Goal: Information Seeking & Learning: Learn about a topic

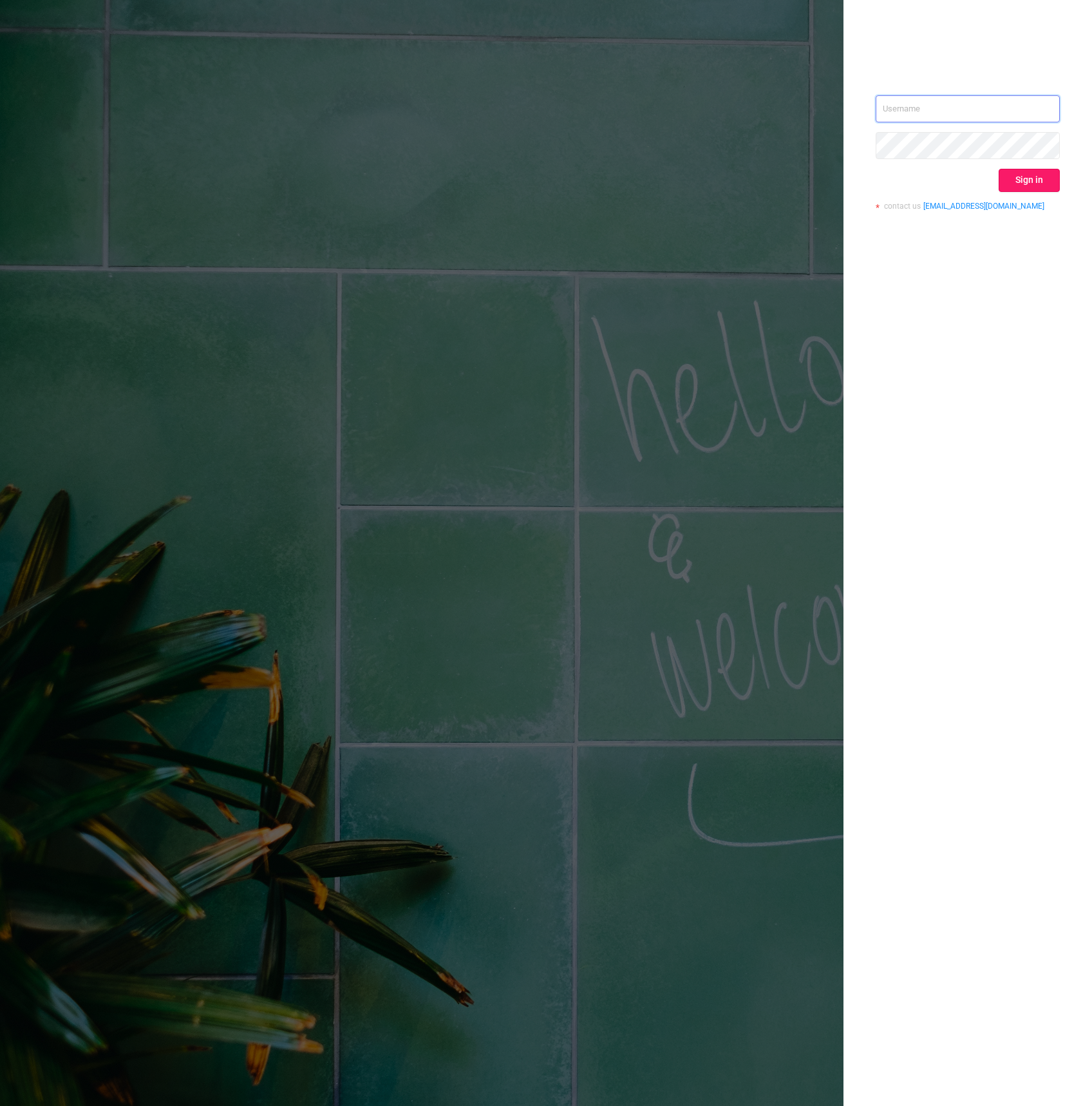
type input "daniel.speed@bytedance.com"
click at [1029, 172] on button "Sign in" at bounding box center [1029, 180] width 61 height 23
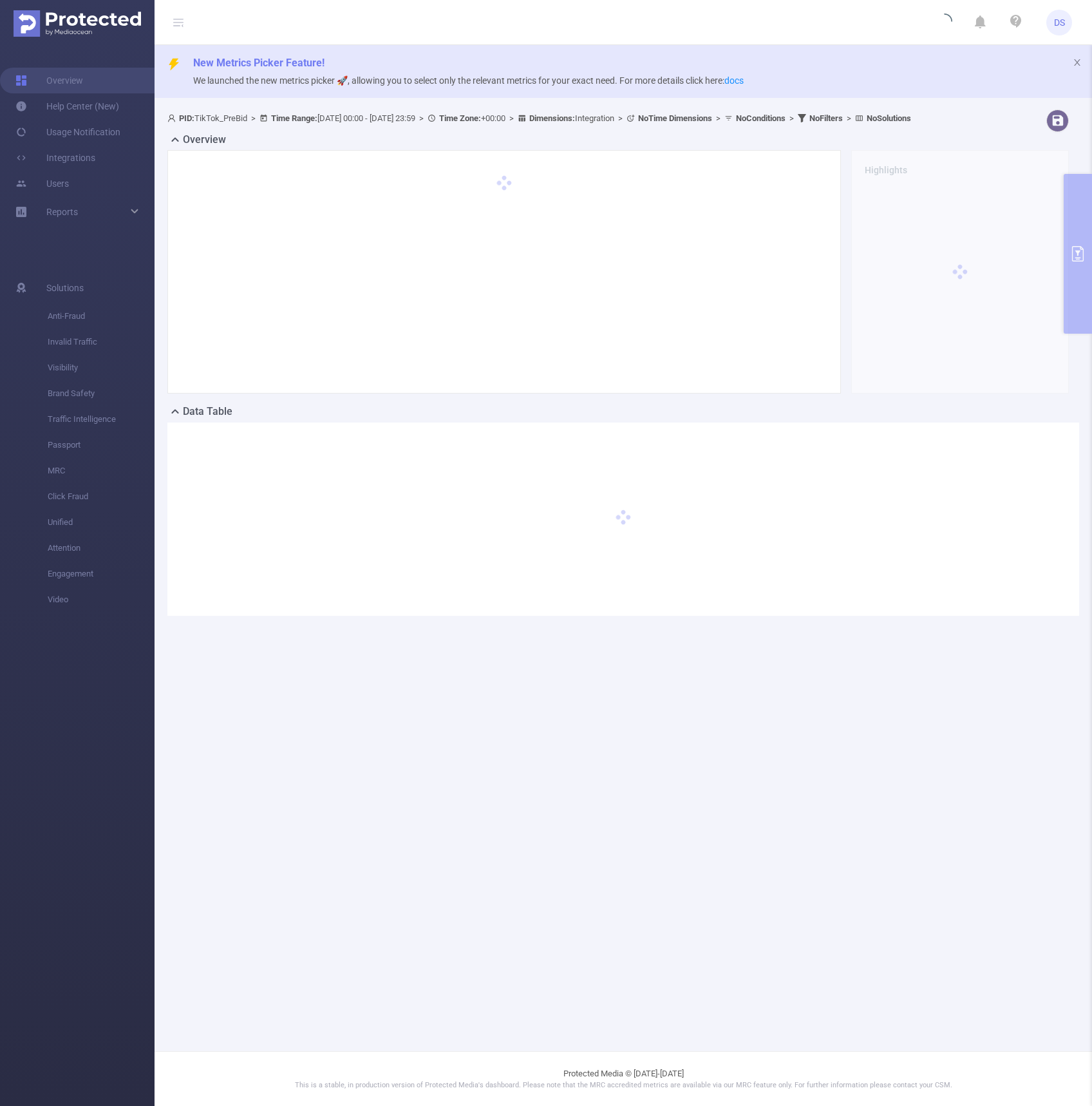
click at [1080, 248] on div "PID: TikTok_PreBid > Time Range: 2024-07-01 00:00 - 2024-09-30 23:59 > Time Zon…" at bounding box center [623, 373] width 938 height 537
click at [1076, 263] on div "Overview Highlights" at bounding box center [623, 268] width 912 height 271
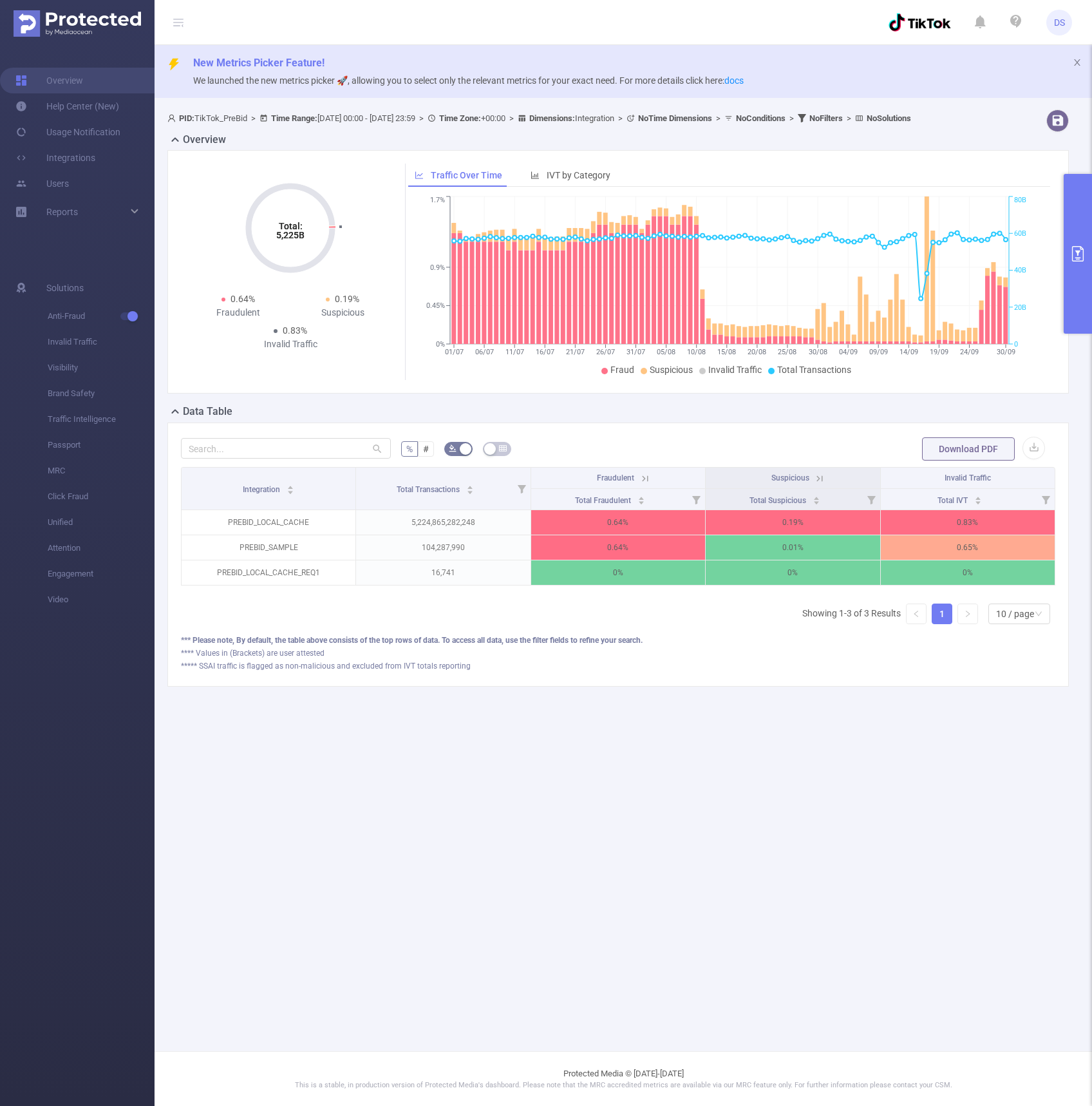
click at [1078, 230] on button "primary" at bounding box center [1078, 254] width 28 height 160
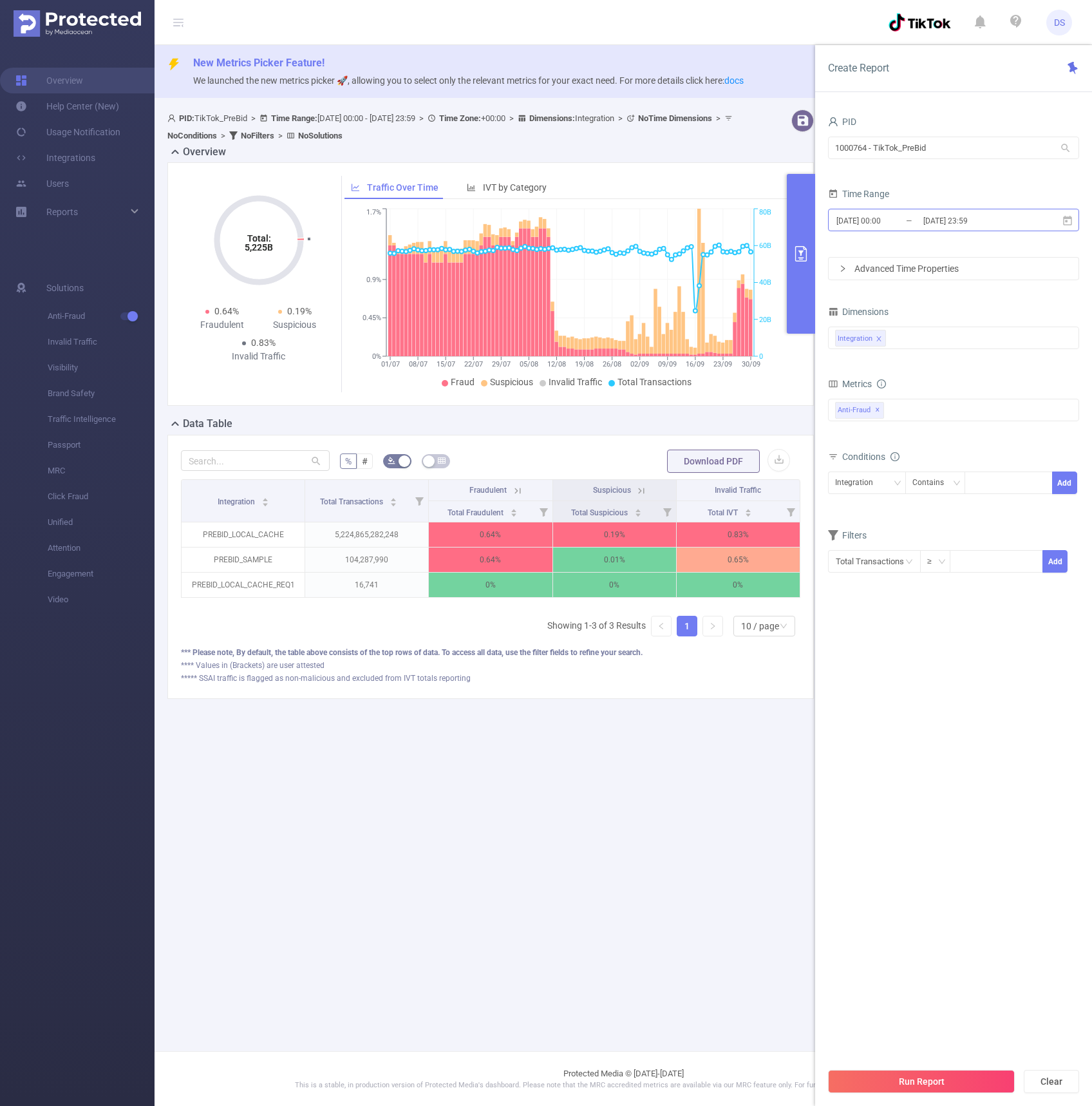
click at [1024, 214] on input "2024-09-30 23:59" at bounding box center [974, 220] width 104 height 17
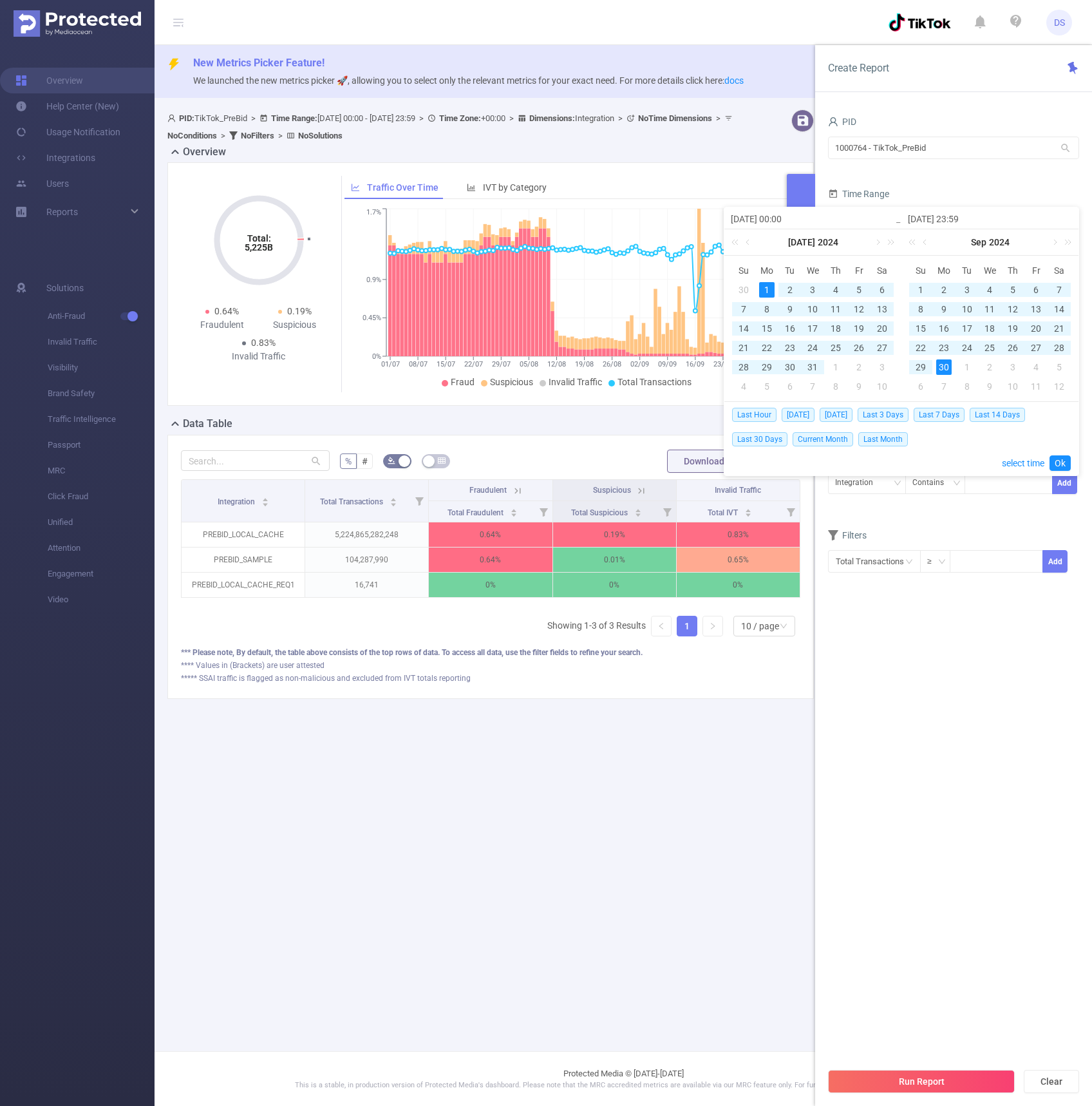
click at [1024, 214] on input "2024-09-30 23:59" at bounding box center [990, 219] width 164 height 16
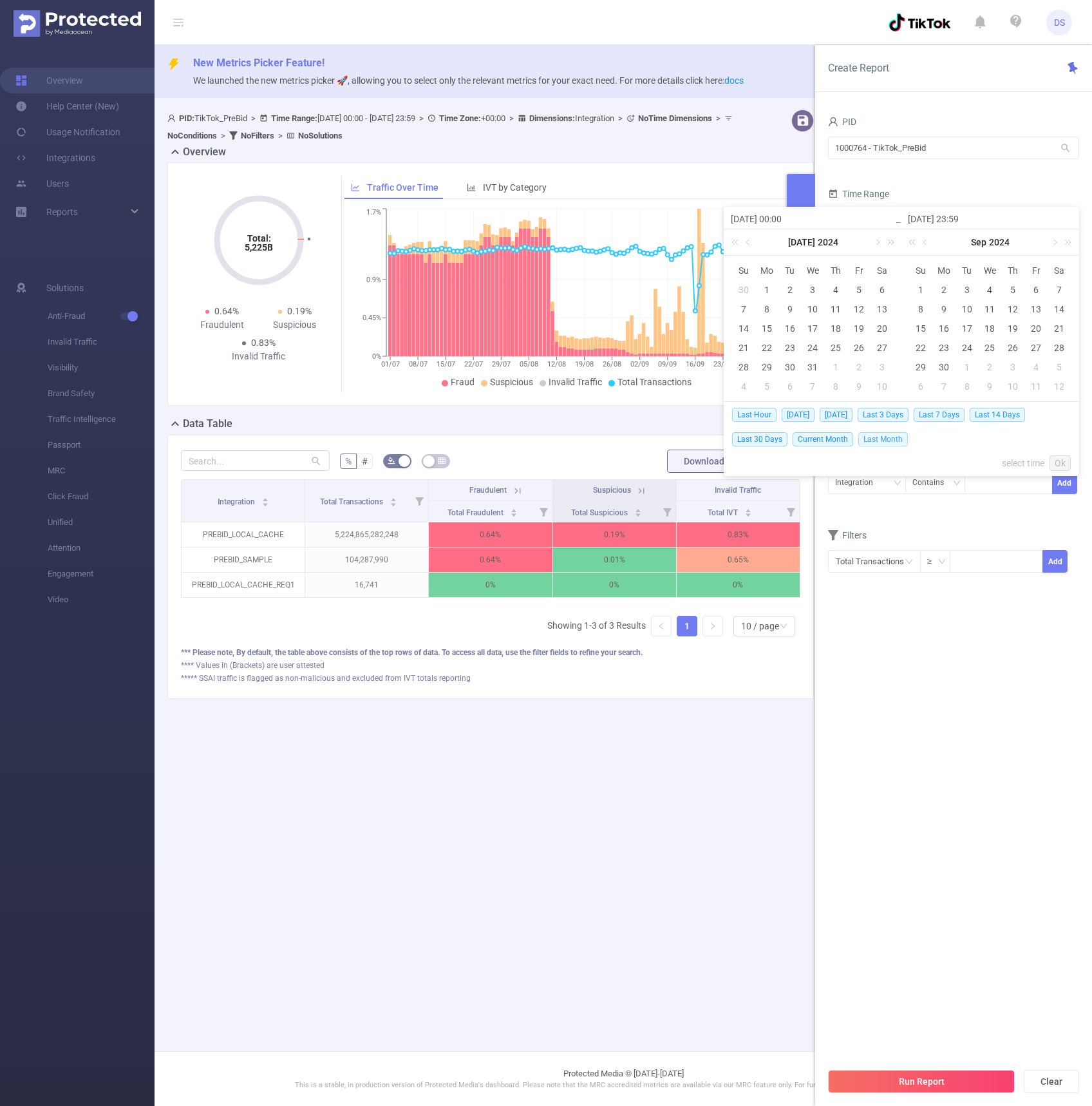
click at [895, 441] on span "Last Month" at bounding box center [883, 439] width 49 height 14
type input "[DATE] 00:00"
type input "[DATE] 23:59"
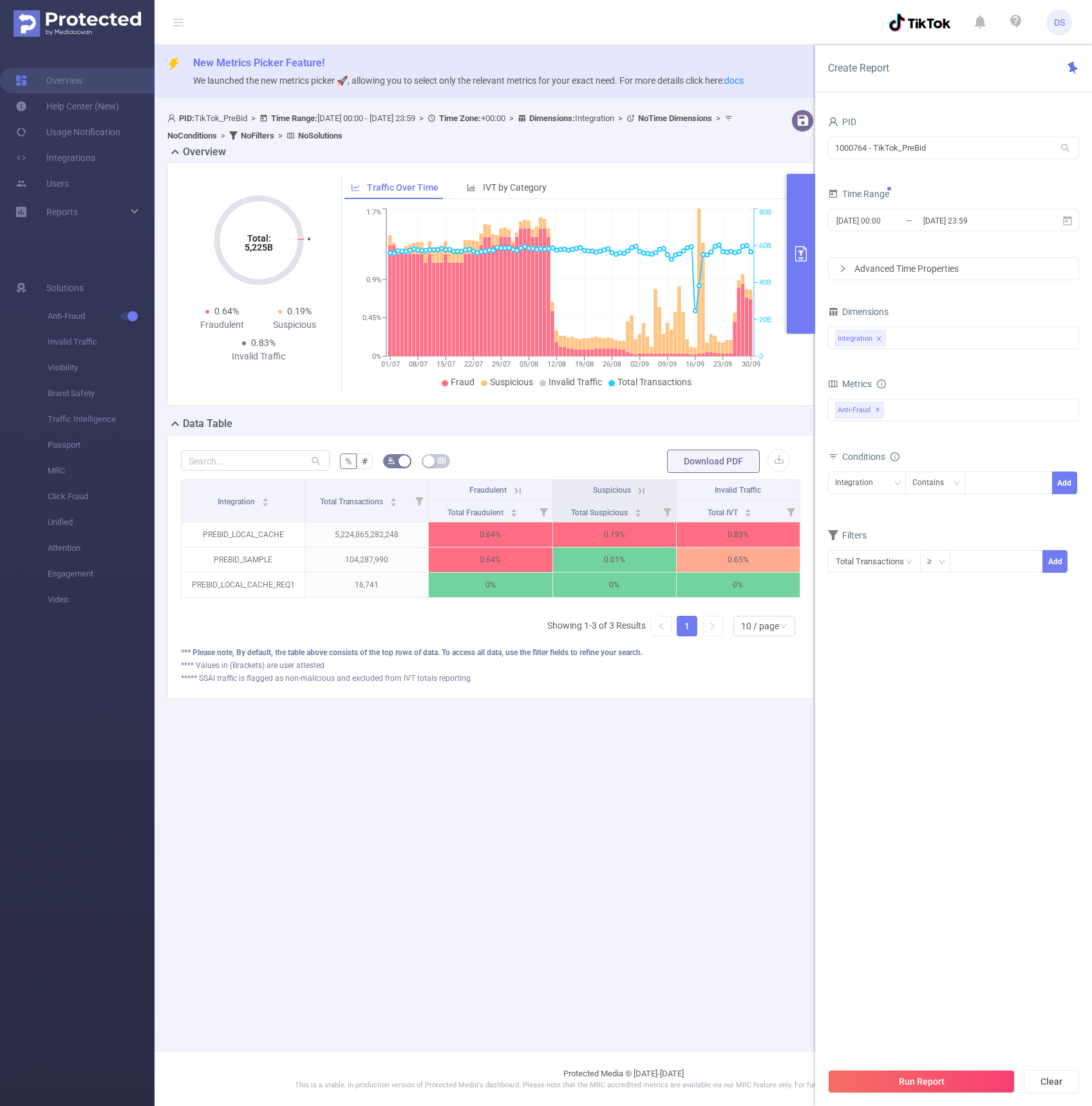
click at [923, 1068] on div "Run Report Clear" at bounding box center [953, 1081] width 277 height 49
click at [920, 1084] on button "Run Report" at bounding box center [921, 1081] width 186 height 23
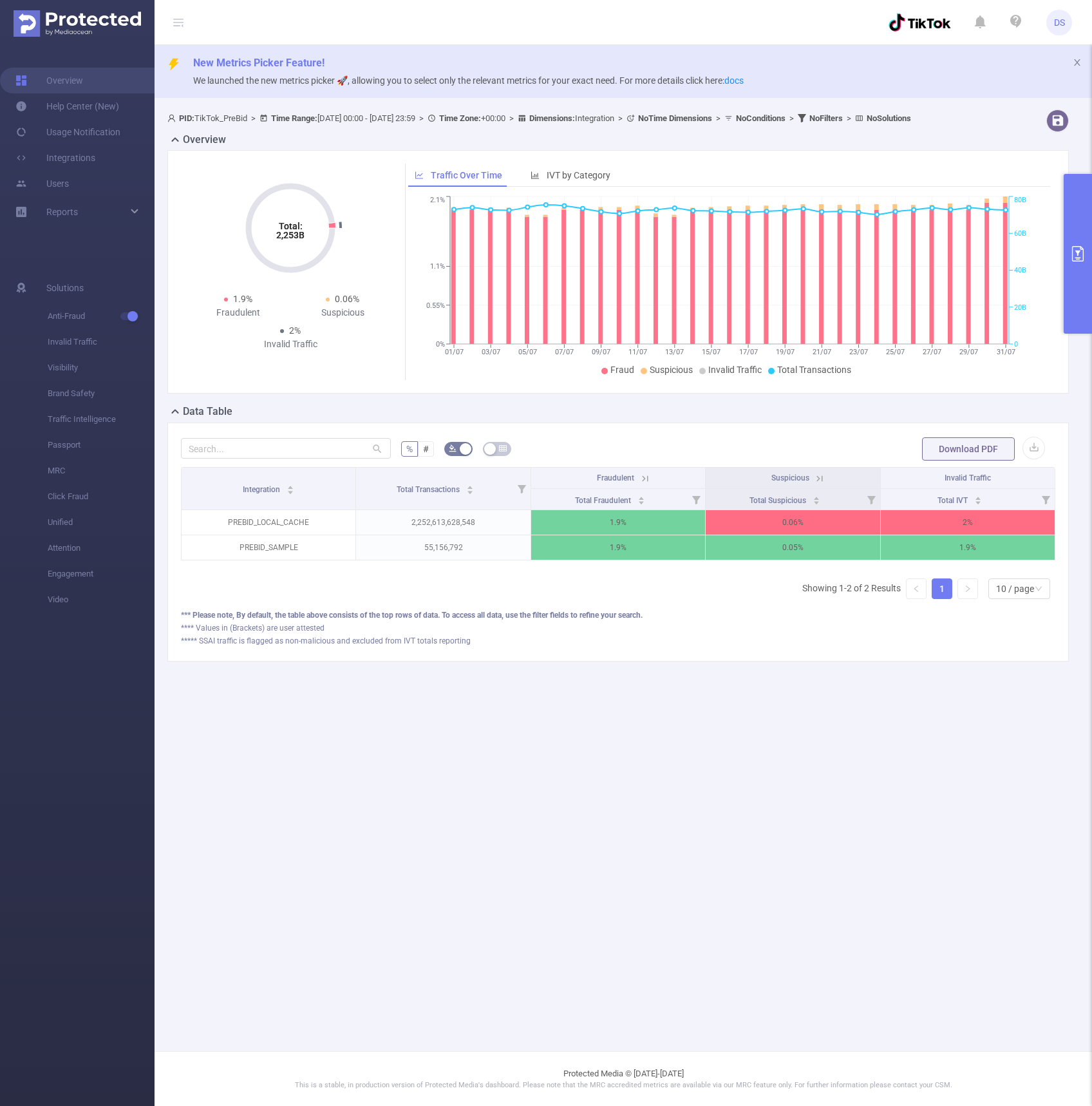
click at [627, 481] on th "Fraudulent" at bounding box center [618, 478] width 175 height 21
click at [642, 481] on icon at bounding box center [645, 478] width 6 height 6
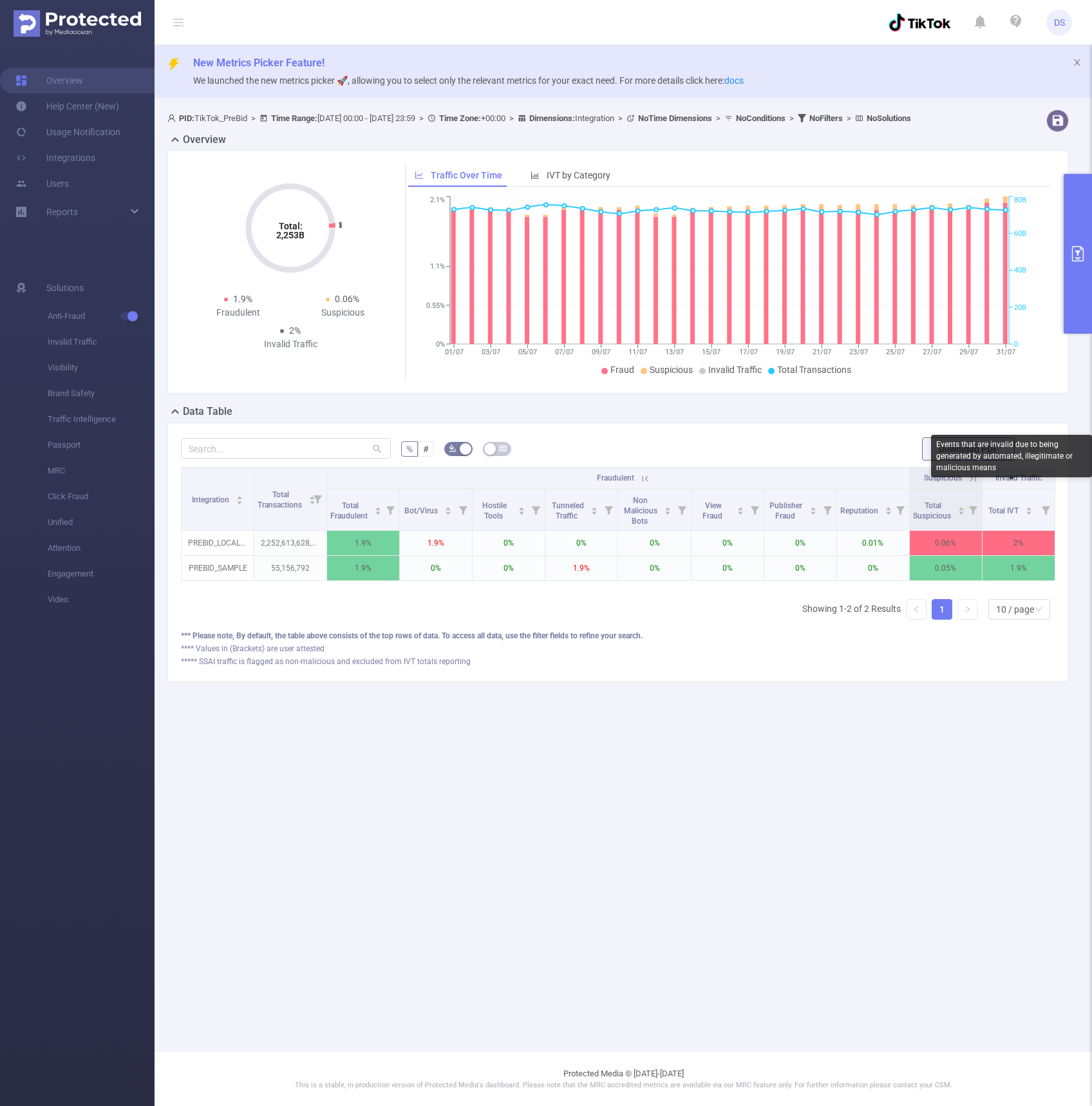
click at [1015, 483] on span "Invalid Traffic" at bounding box center [1019, 478] width 46 height 9
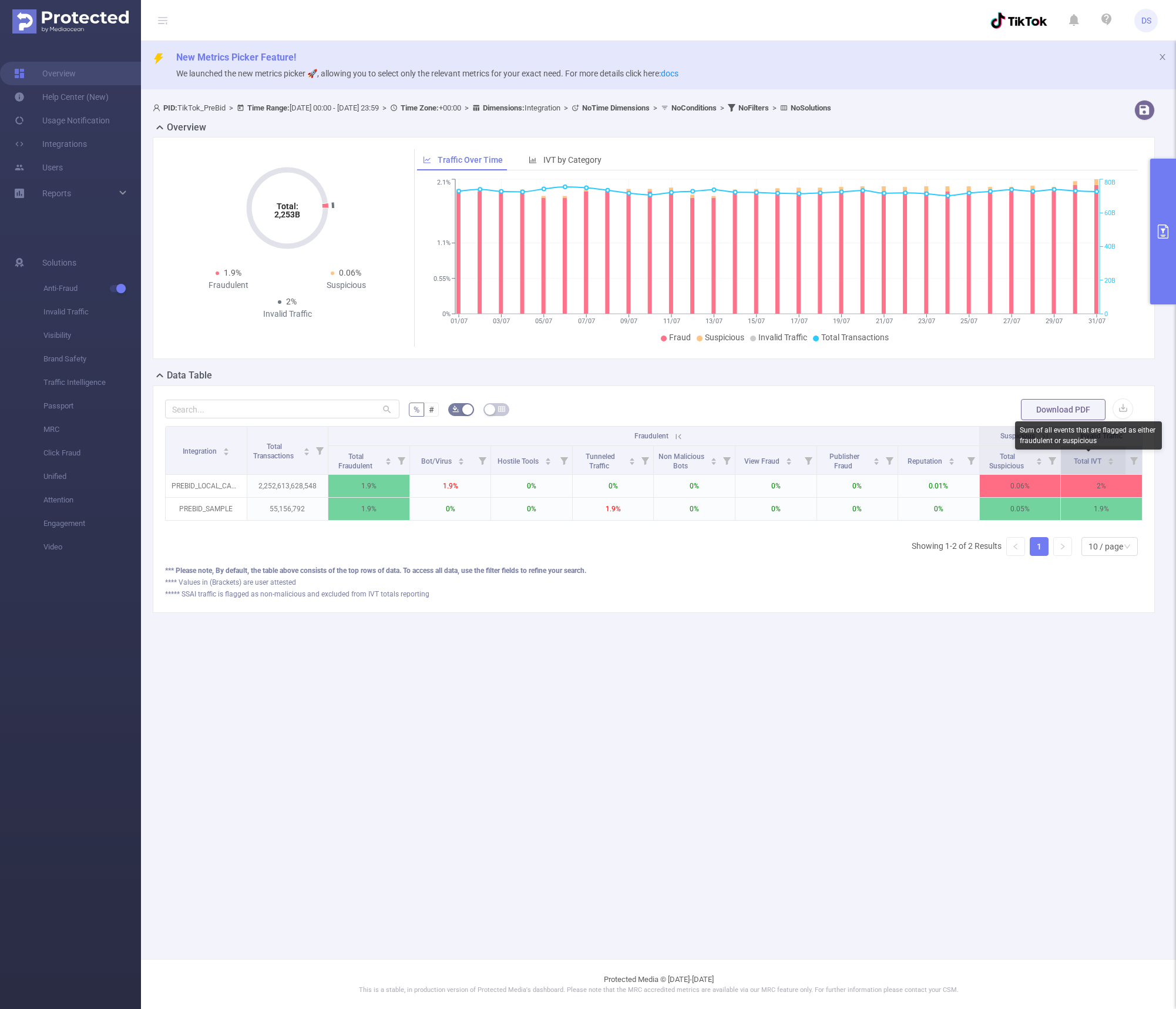
click at [996, 459] on span "Total IVT" at bounding box center [1088, 461] width 29 height 8
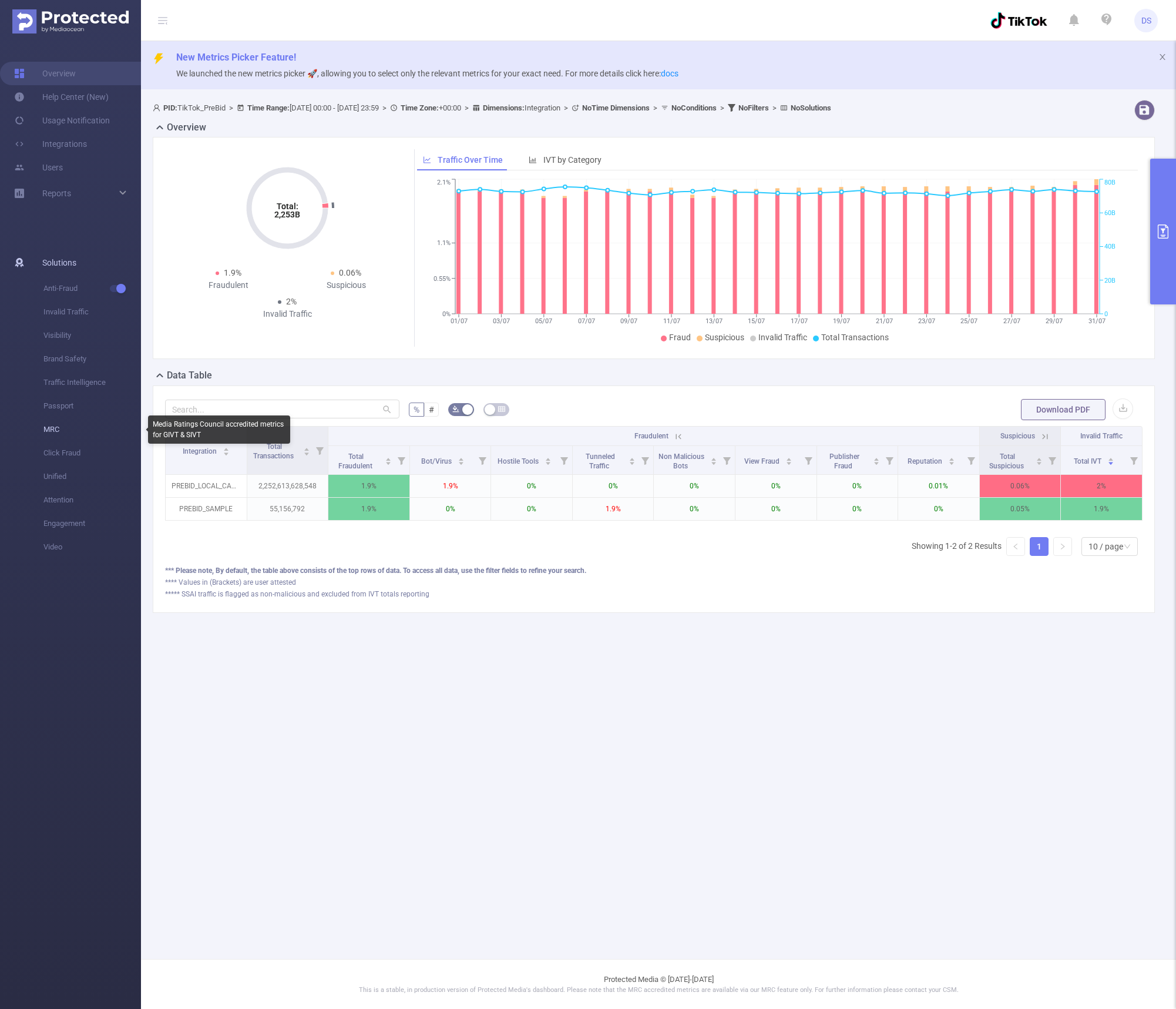
click at [53, 435] on span "MRC" at bounding box center [92, 429] width 97 height 24
click at [52, 428] on span "MRC" at bounding box center [92, 429] width 97 height 24
click at [51, 429] on span "MRC" at bounding box center [92, 429] width 97 height 24
click at [650, 735] on main "New Metrics Picker Feature! We launched the new metrics picker 🚀, allowing you …" at bounding box center [658, 479] width 1035 height 959
click at [996, 435] on icon at bounding box center [1045, 437] width 11 height 11
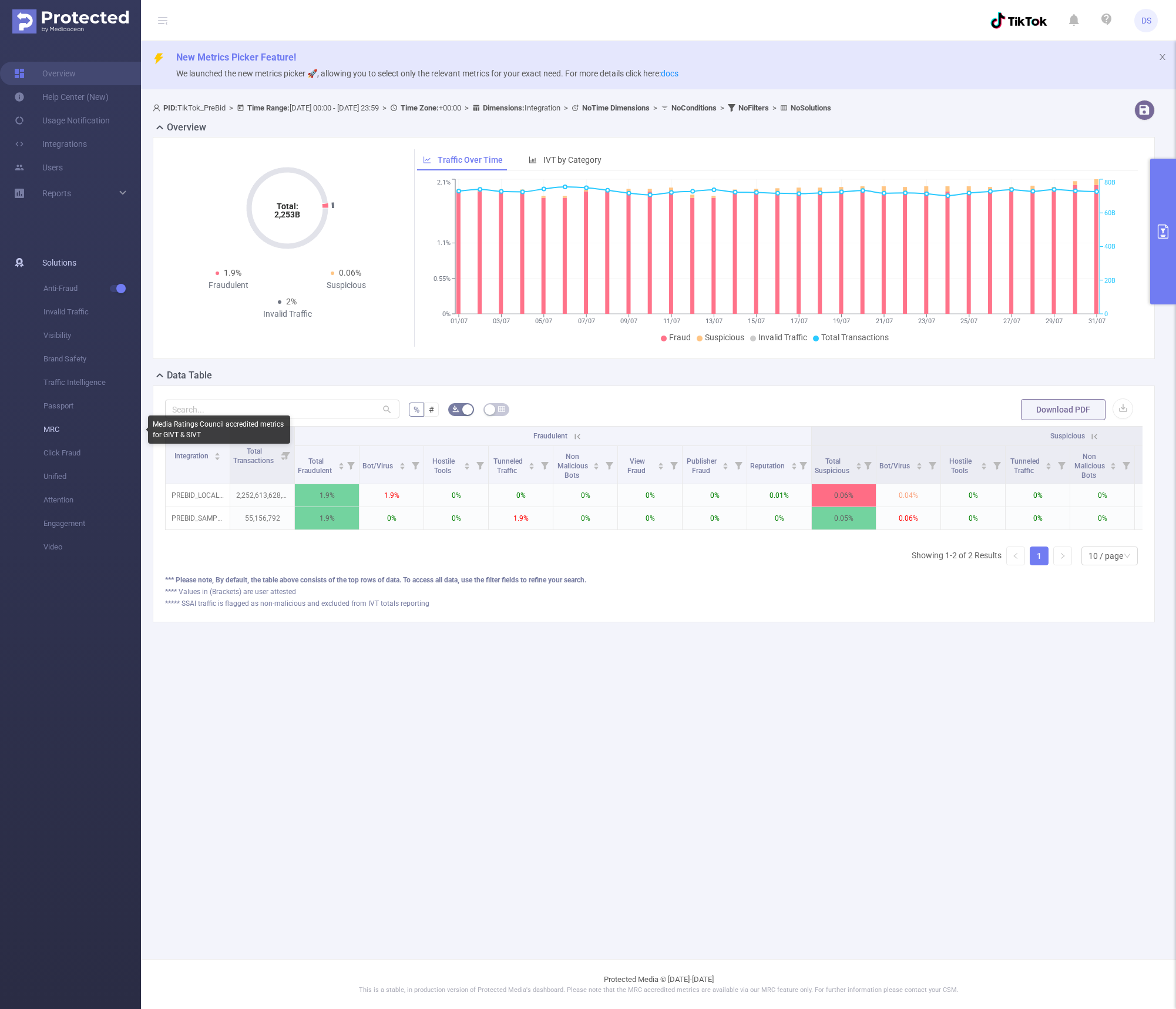
click at [56, 433] on span "MRC" at bounding box center [92, 429] width 97 height 24
click at [50, 456] on span "Click Fraud" at bounding box center [92, 452] width 97 height 24
click at [47, 431] on span "MRC" at bounding box center [92, 429] width 97 height 24
click at [48, 431] on span "MRC" at bounding box center [92, 429] width 97 height 24
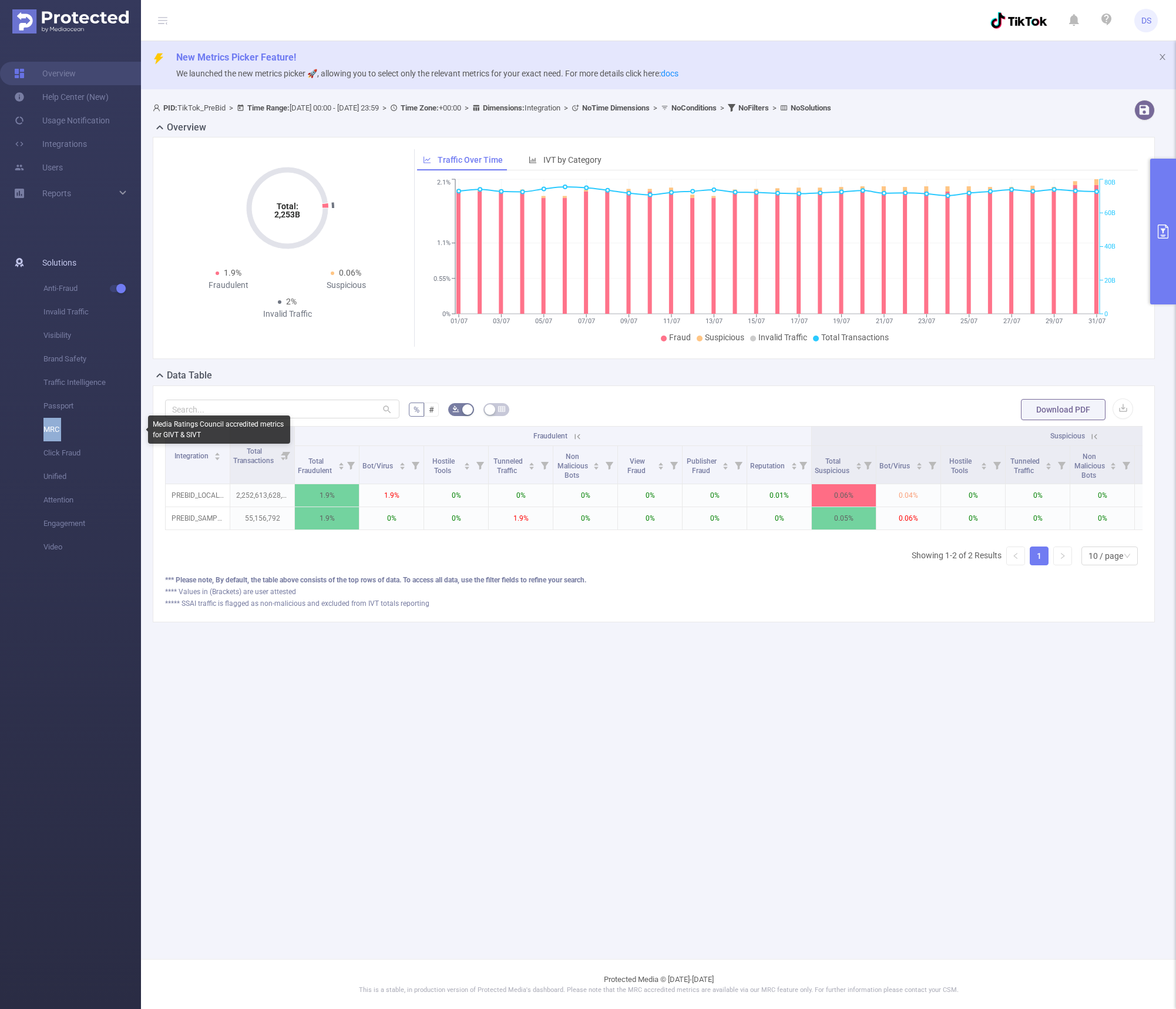
click at [48, 431] on span "MRC" at bounding box center [92, 429] width 97 height 24
click at [624, 363] on div "Total: 2,253B Total: 2,253B 1.9% Fraudulent 0.06% Suspicious 2% Invalid Traffic…" at bounding box center [654, 252] width 1011 height 231
click at [502, 413] on span "button" at bounding box center [501, 409] width 7 height 12
click at [502, 413] on button "button" at bounding box center [497, 409] width 26 height 13
click at [312, 472] on span "Total Fraudulent" at bounding box center [316, 466] width 36 height 18
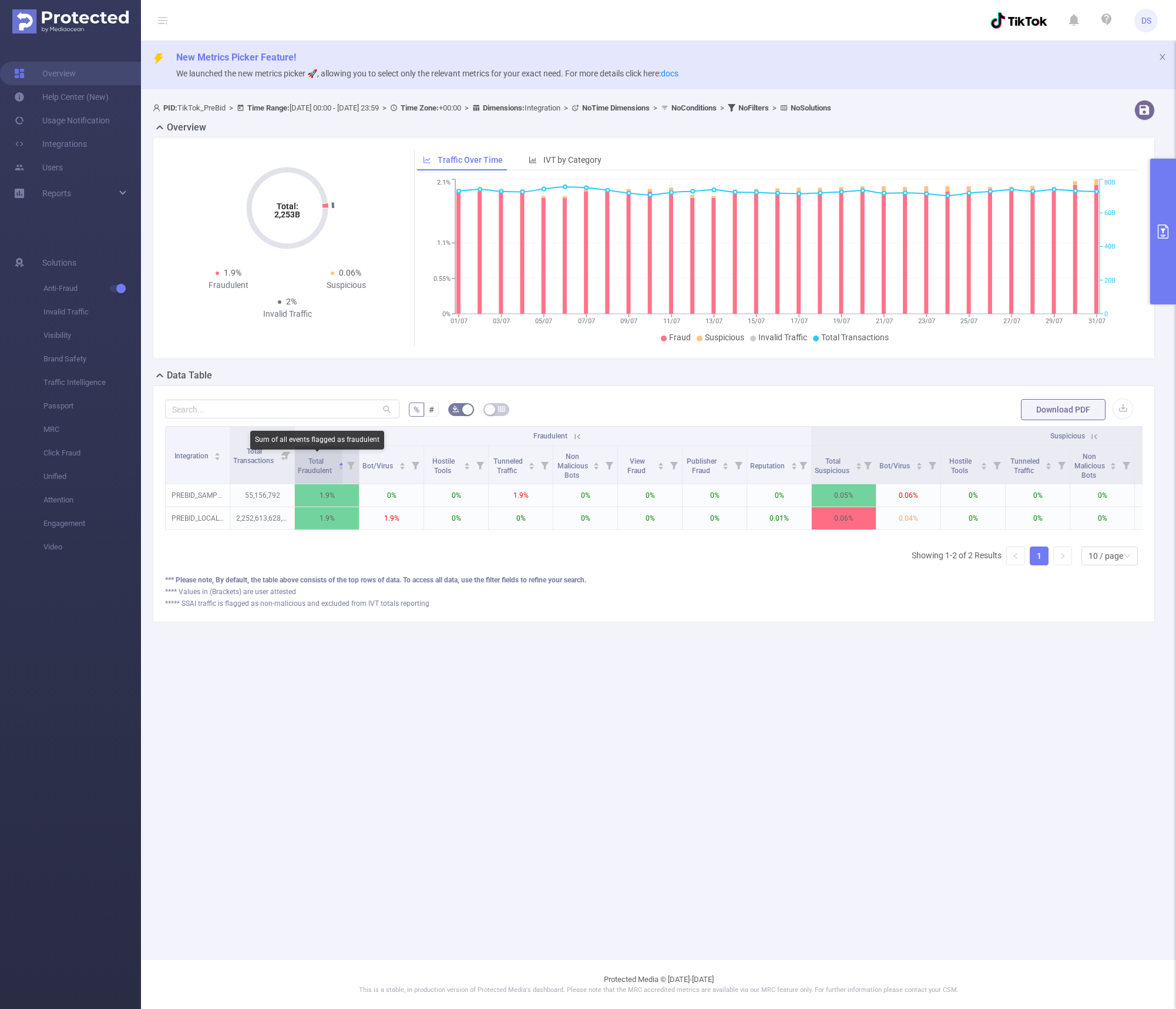
click at [312, 472] on span "Total Fraudulent" at bounding box center [316, 466] width 36 height 18
click at [233, 465] on div "Total Transactions" at bounding box center [260, 454] width 54 height 21
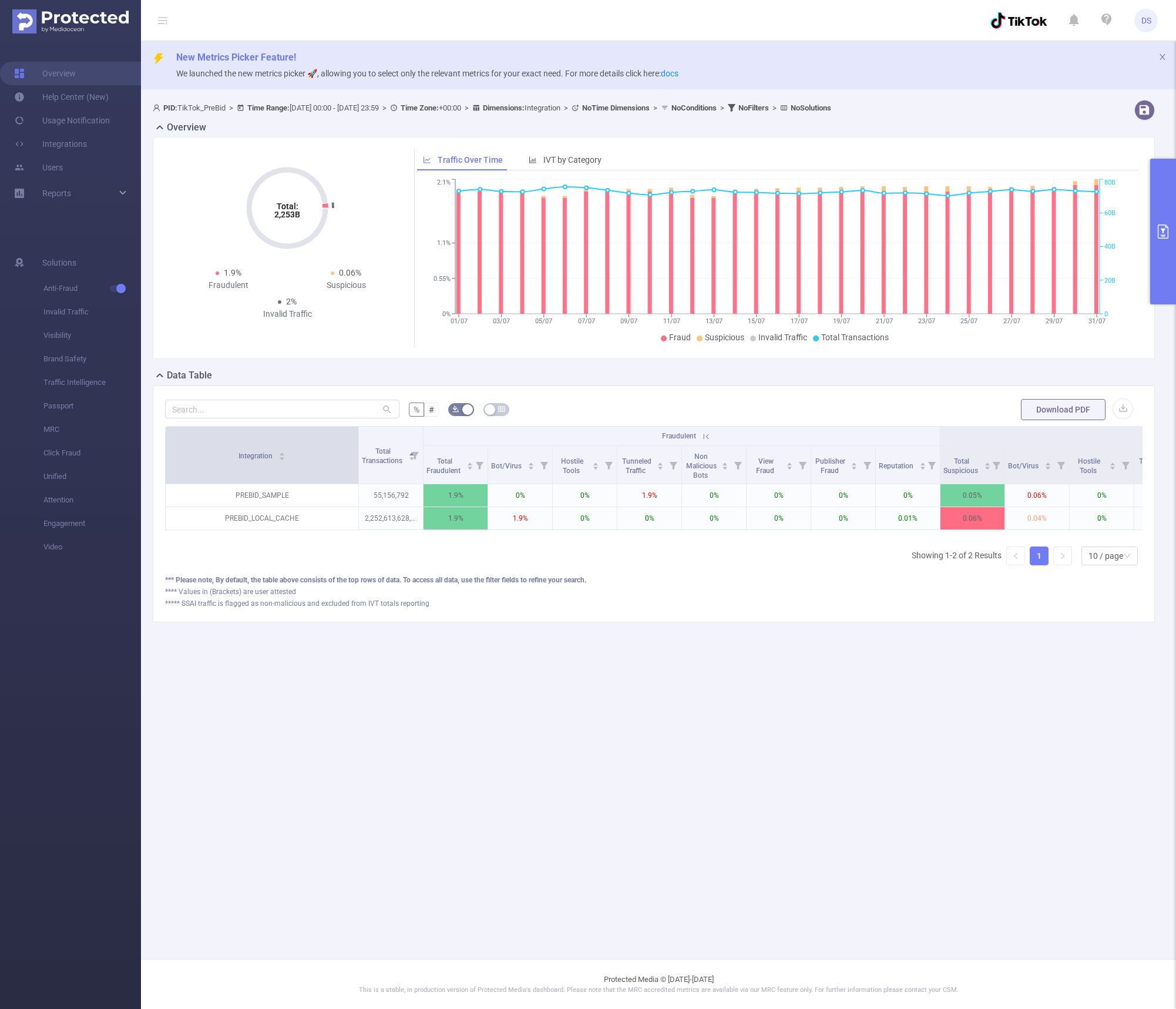
drag, startPoint x: 229, startPoint y: 472, endPoint x: 358, endPoint y: 476, distance: 129.1
click at [358, 476] on span at bounding box center [358, 455] width 6 height 57
click at [515, 468] on div "0" at bounding box center [520, 467] width 18 height 19
click at [500, 467] on span "Bot/Virus" at bounding box center [507, 466] width 32 height 8
click at [519, 463] on span "Bot/Virus" at bounding box center [507, 466] width 32 height 8
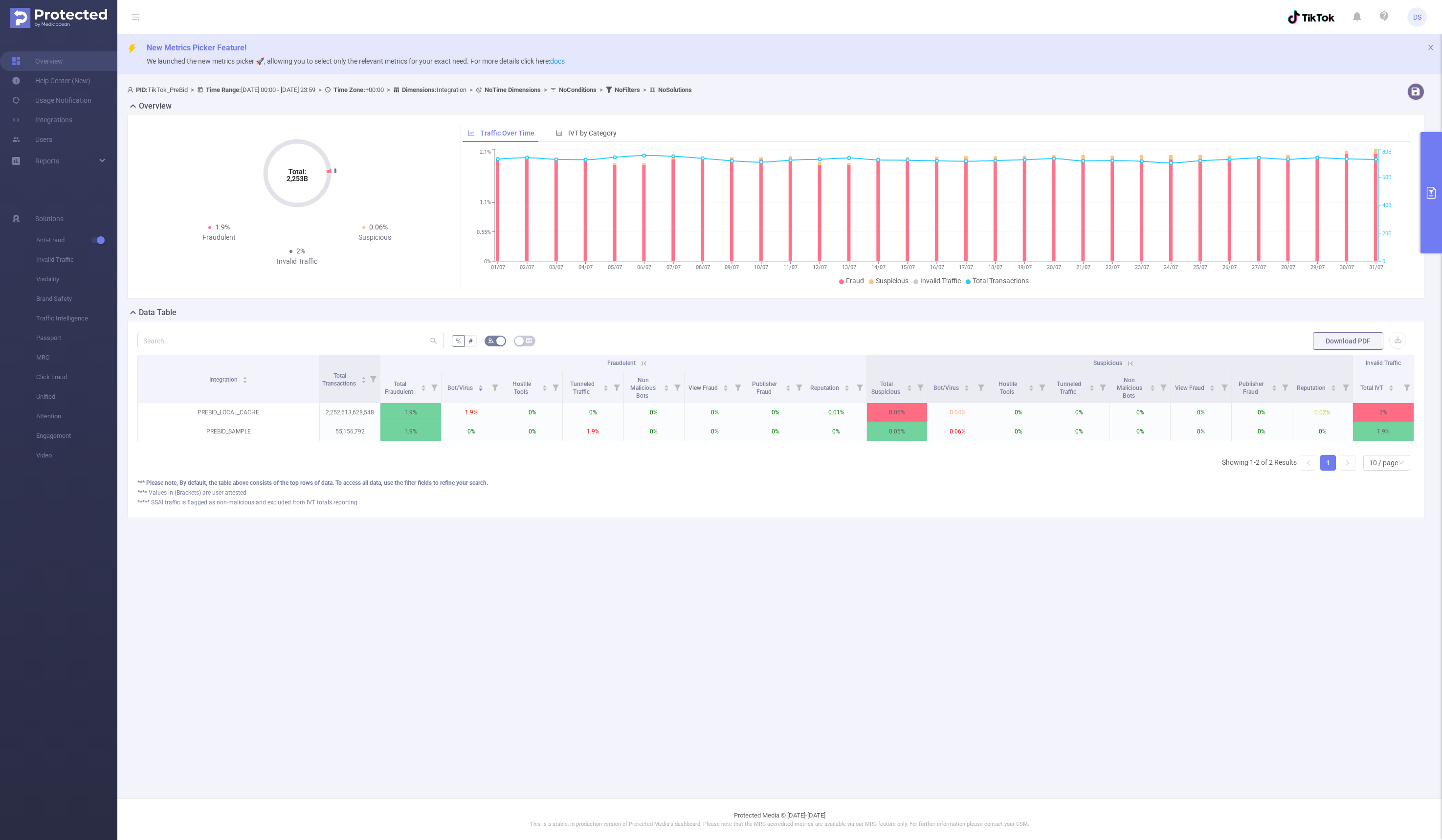
click at [325, 315] on div "Data Table" at bounding box center [779, 313] width 1306 height 14
click at [48, 356] on span "MRC" at bounding box center [76, 357] width 81 height 20
click at [46, 342] on span "Passport" at bounding box center [76, 338] width 81 height 20
click at [138, 359] on div "Media Ratings Council accredited metrics for GIVT & SIVT" at bounding box center [182, 357] width 118 height 23
click at [59, 359] on span "MRC" at bounding box center [76, 357] width 81 height 20
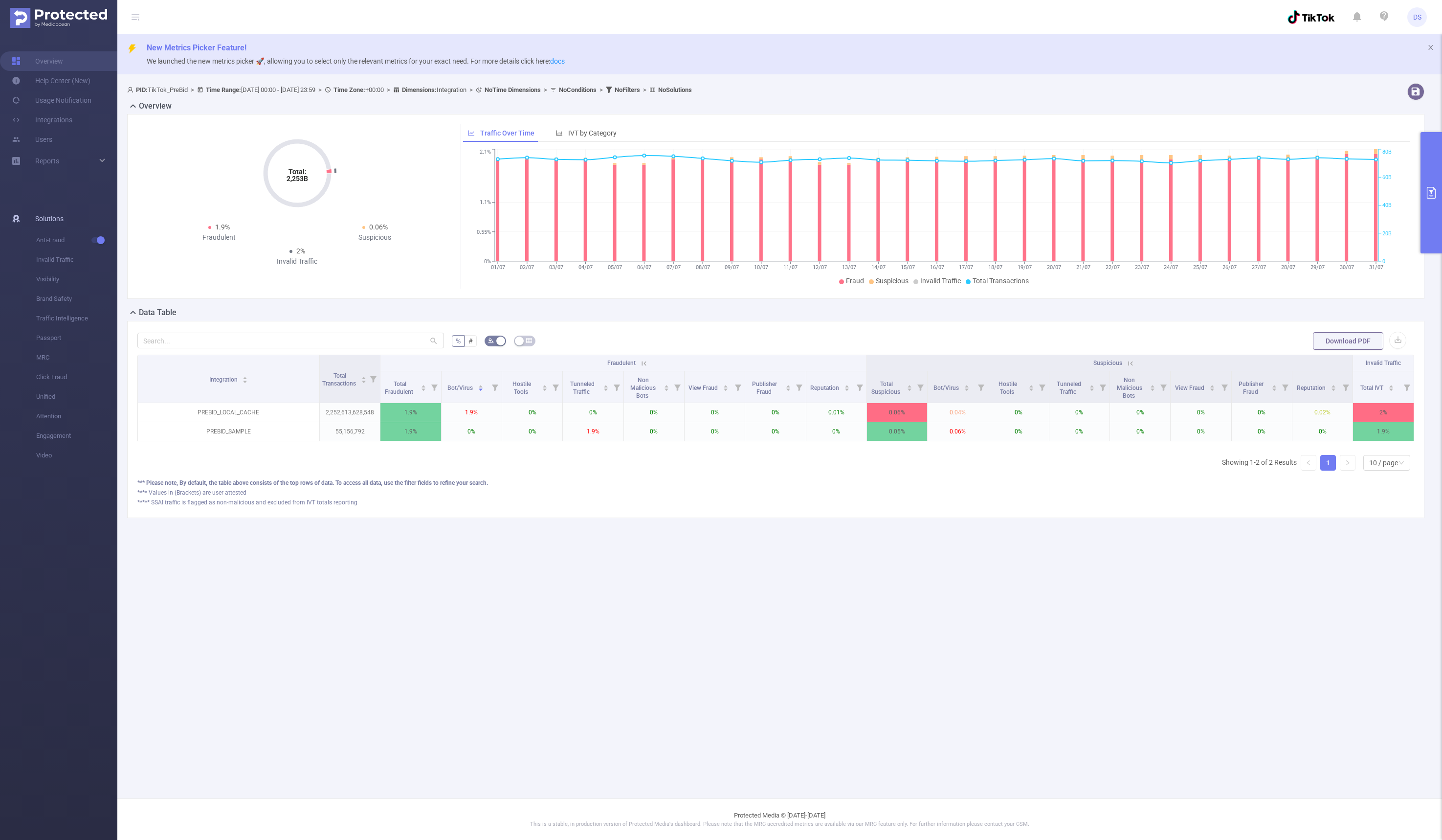
click at [45, 220] on span "Solutions" at bounding box center [49, 219] width 28 height 20
click at [44, 259] on span "Invalid Traffic" at bounding box center [76, 259] width 81 height 20
click at [45, 279] on span "Visibility" at bounding box center [76, 279] width 81 height 20
click at [51, 375] on span "Click Fraud" at bounding box center [76, 377] width 81 height 20
click at [48, 357] on span "MRC" at bounding box center [76, 357] width 81 height 20
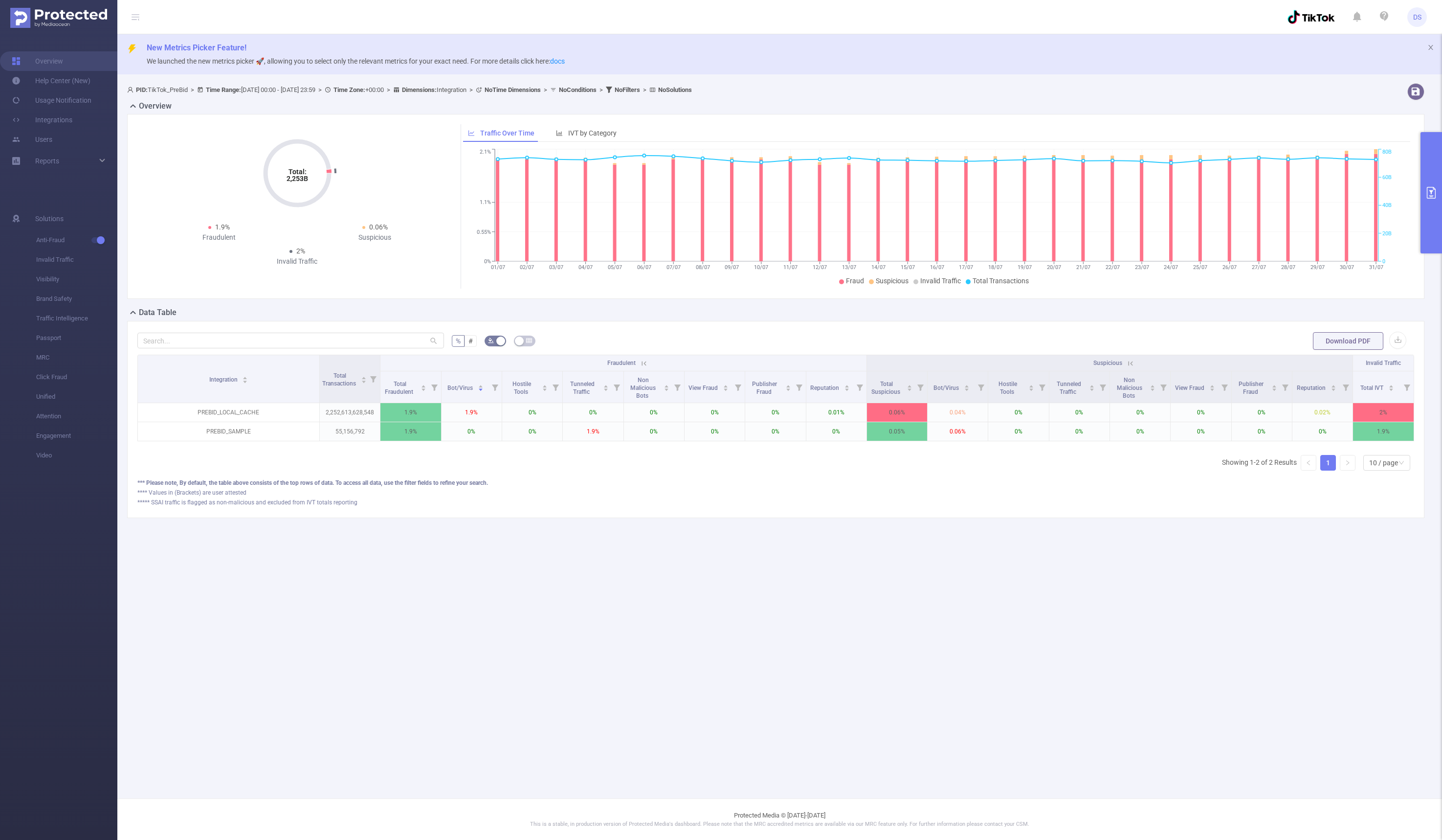
drag, startPoint x: 592, startPoint y: 598, endPoint x: 417, endPoint y: 326, distance: 323.4
click at [592, 597] on main "New Metrics Picker Feature! We launched the new metrics picker 🚀, allowing you …" at bounding box center [779, 399] width 1325 height 798
click at [468, 343] on span "#" at bounding box center [471, 341] width 5 height 8
click at [468, 343] on input "#" at bounding box center [468, 343] width 0 height 0
click at [457, 340] on span "%" at bounding box center [458, 341] width 5 height 8
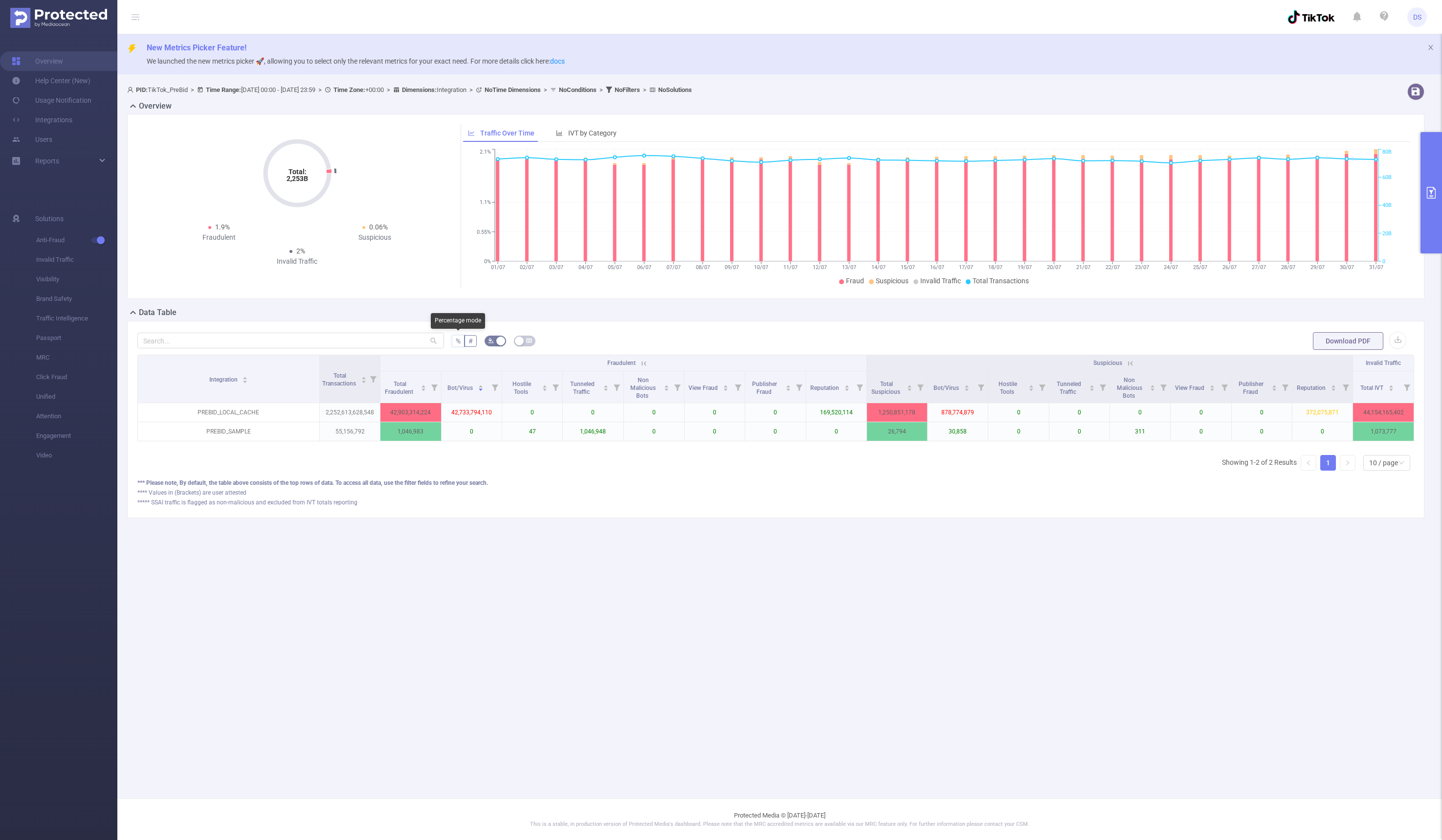
click at [456, 343] on input "%" at bounding box center [456, 343] width 0 height 0
click at [829, 389] on span "Total IVT" at bounding box center [1372, 388] width 24 height 7
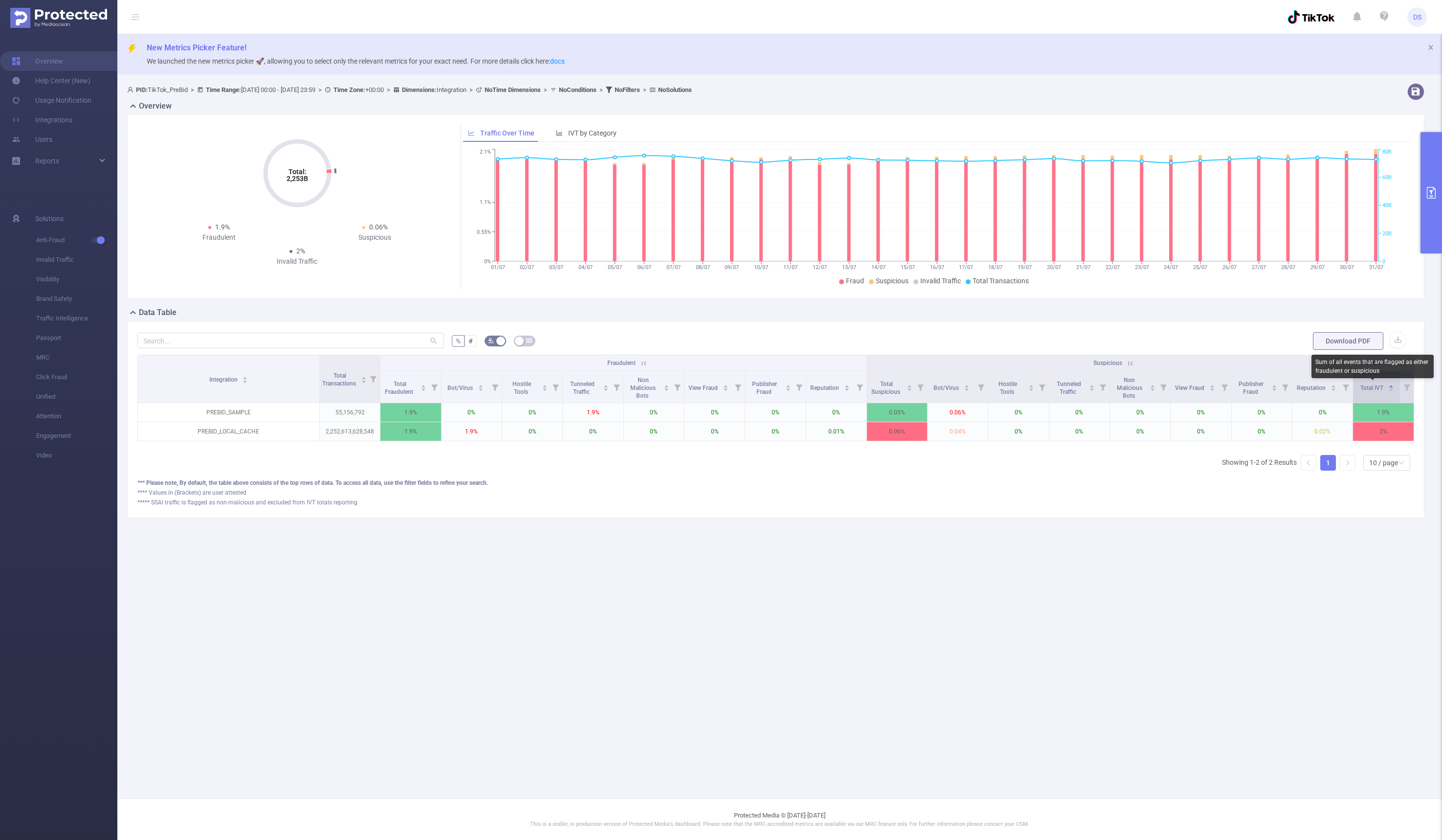
click at [829, 389] on span "Total IVT" at bounding box center [1372, 388] width 24 height 7
click at [829, 323] on div "% # Download PDF Integration Total Transactions Fraudulent Suspicious Invalid T…" at bounding box center [775, 419] width 1298 height 197
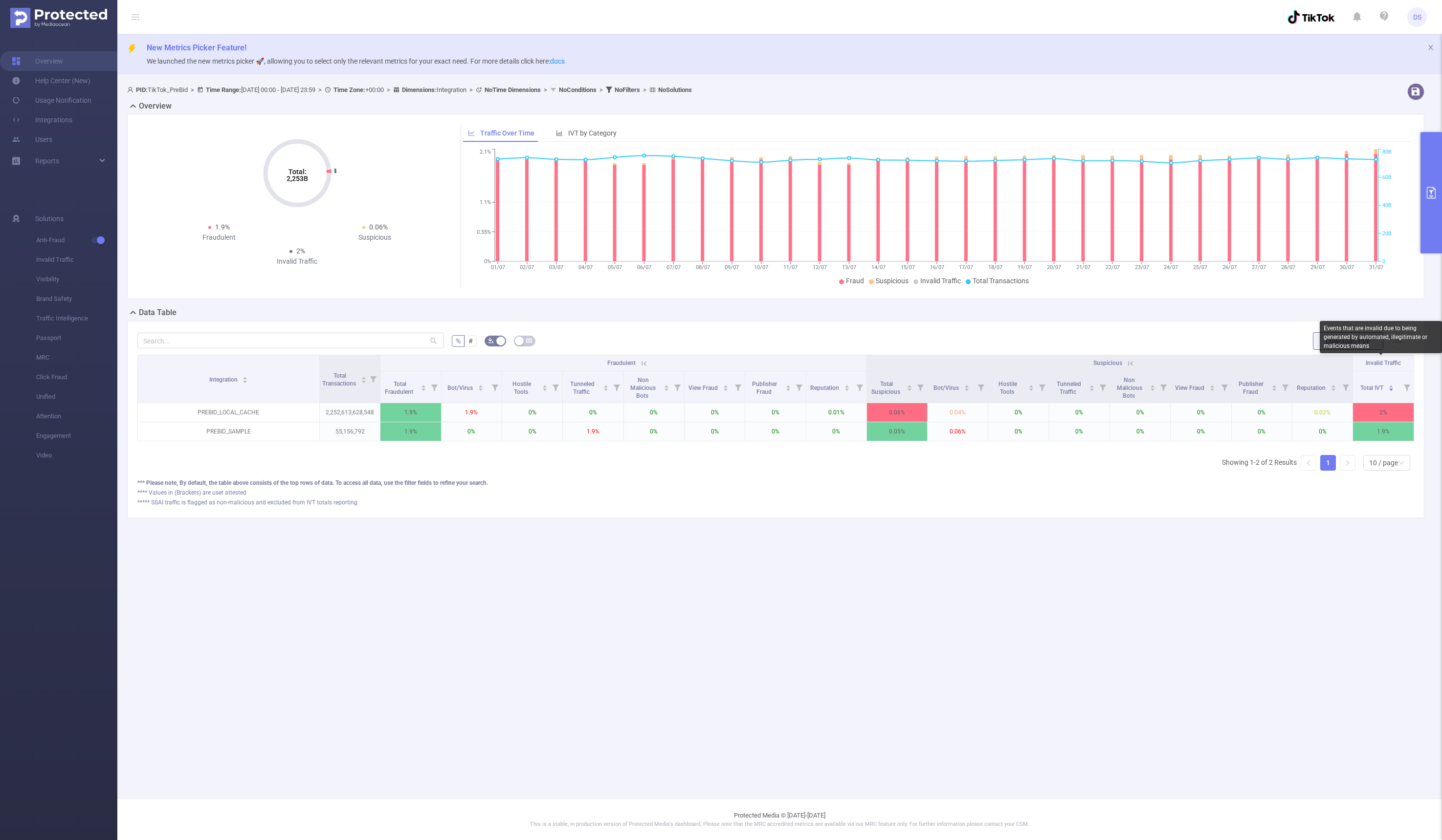
click at [829, 361] on span "Invalid Traffic" at bounding box center [1384, 363] width 35 height 7
click at [829, 303] on div "Total: 2,253B Total: 2,253B 1.9% Fraudulent 0.06% Suspicious 2% Invalid Traffic…" at bounding box center [776, 210] width 1306 height 193
click at [568, 130] on span "IVT by Category" at bounding box center [592, 133] width 48 height 8
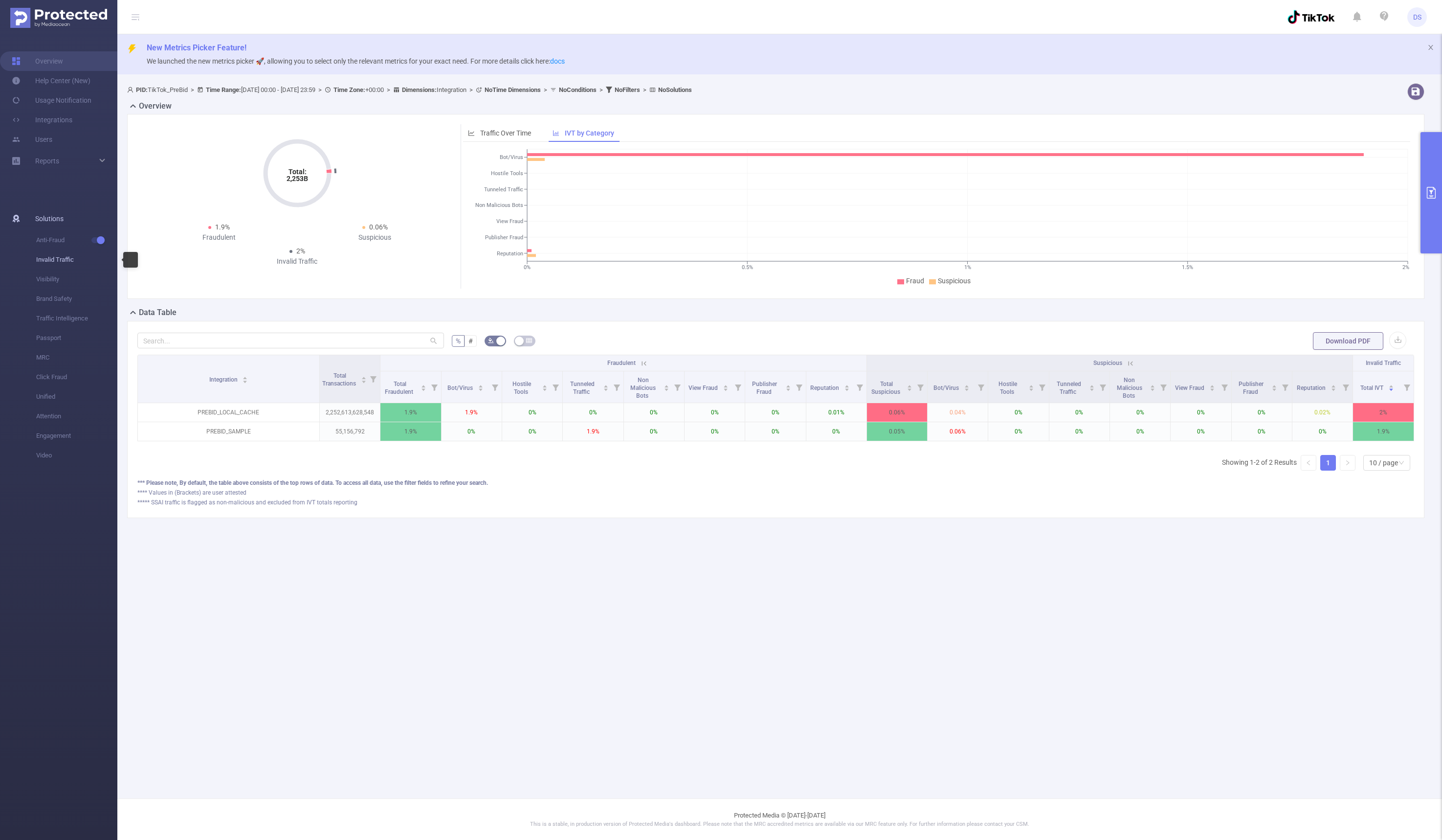
click at [39, 260] on span "Invalid Traffic" at bounding box center [76, 259] width 81 height 20
click at [130, 261] on div at bounding box center [131, 260] width 15 height 16
click at [48, 220] on span "Solutions" at bounding box center [49, 219] width 28 height 20
click at [18, 220] on icon at bounding box center [16, 219] width 7 height 8
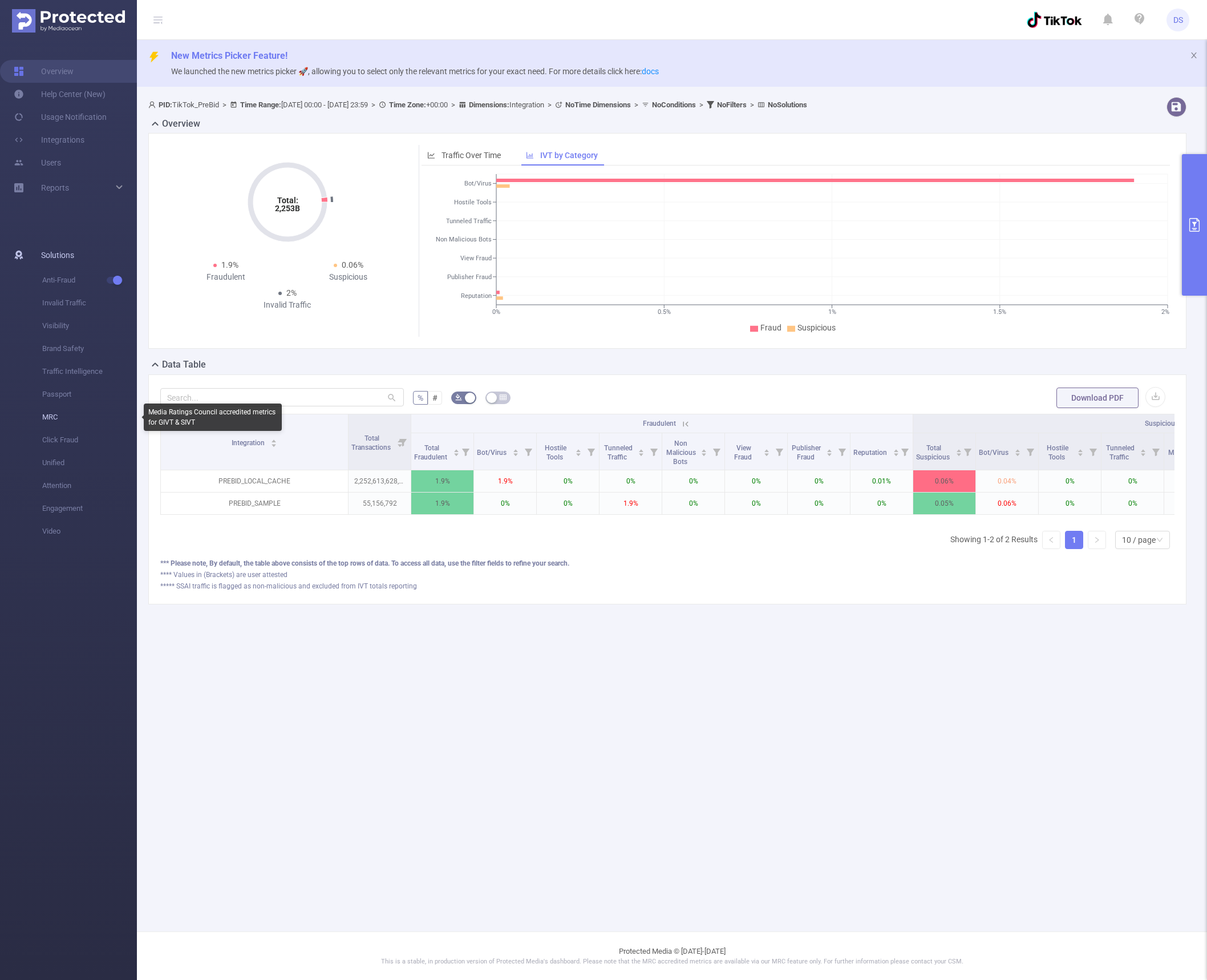
click at [54, 418] on span "MRC" at bounding box center [89, 417] width 94 height 23
click at [55, 416] on span "MRC" at bounding box center [89, 417] width 94 height 23
click at [178, 418] on div "Media Ratings Council accredited metrics for GIVT & SIVT" at bounding box center [213, 416] width 138 height 27
click at [180, 419] on div "Media Ratings Council accredited metrics for GIVT & SIVT" at bounding box center [213, 416] width 138 height 27
click at [283, 604] on div "% # Download PDF Integration Total Transactions Fraudulent Suspicious Invalid T…" at bounding box center [667, 489] width 1038 height 230
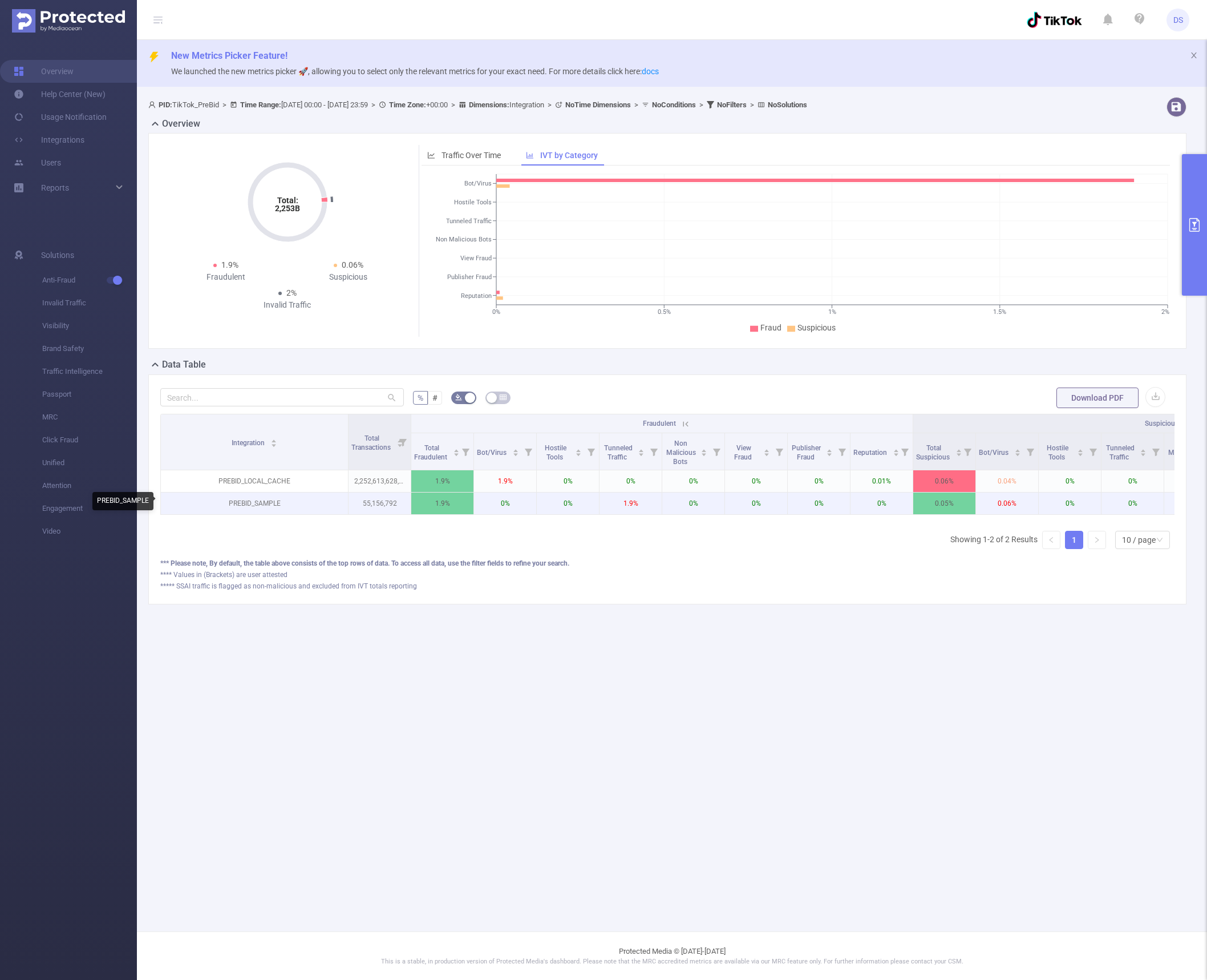
click at [264, 502] on p "PREBID_SAMPLE" at bounding box center [254, 503] width 187 height 22
click at [967, 220] on icon "primary" at bounding box center [1194, 225] width 14 height 14
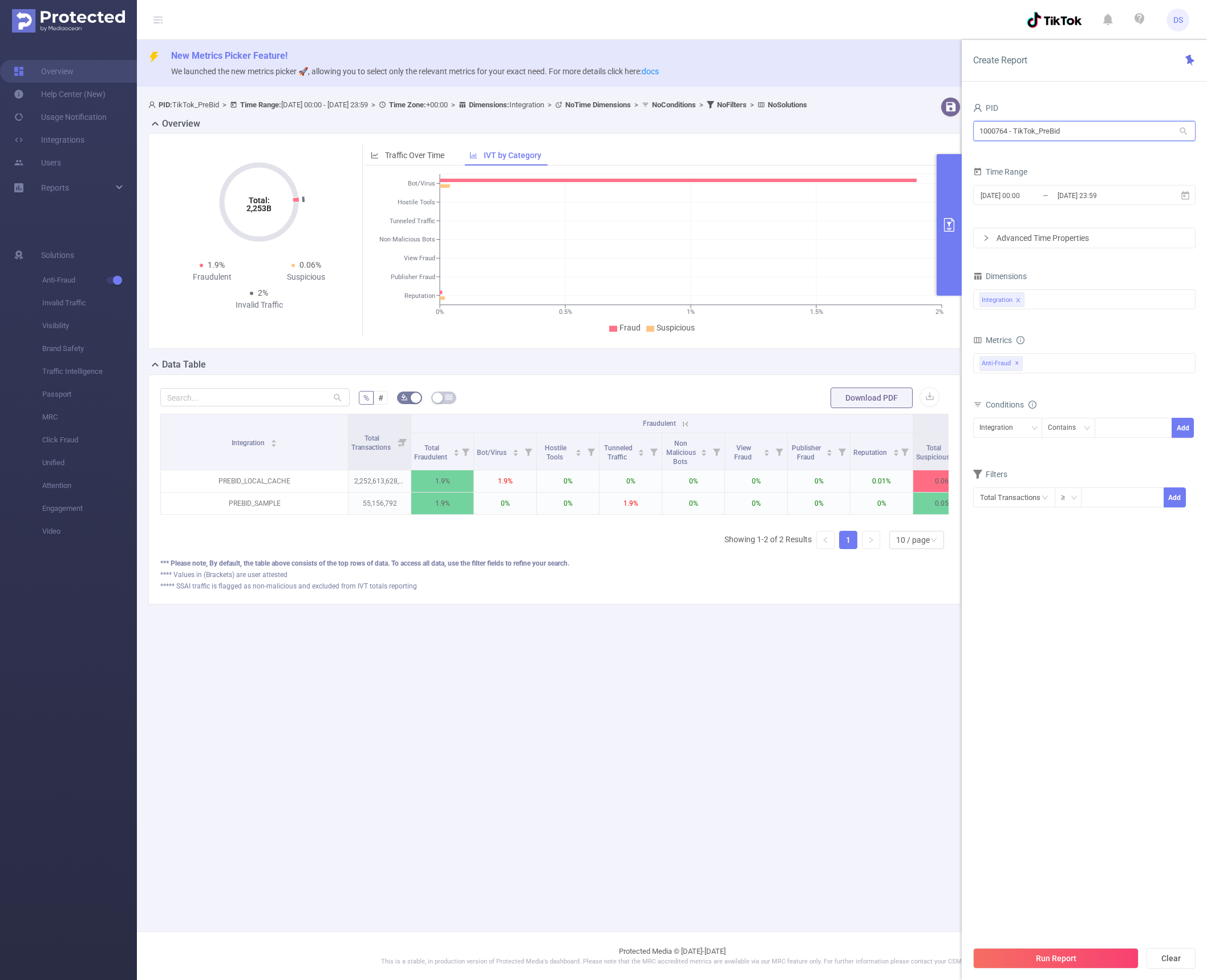
click at [967, 124] on input "1000764 - TikTok_PreBid" at bounding box center [1084, 131] width 223 height 20
click at [967, 125] on input "1000764 - TikTok_PreBid" at bounding box center [1084, 131] width 223 height 20
click at [967, 127] on input "1000764 - TikTok_PreBid" at bounding box center [1084, 131] width 223 height 20
click at [967, 98] on div "PID 1000764 - TikTok_PreBid 1000764 - TikTok_PreBid Time Range 2025-07-01 00:00…" at bounding box center [1084, 544] width 245 height 911
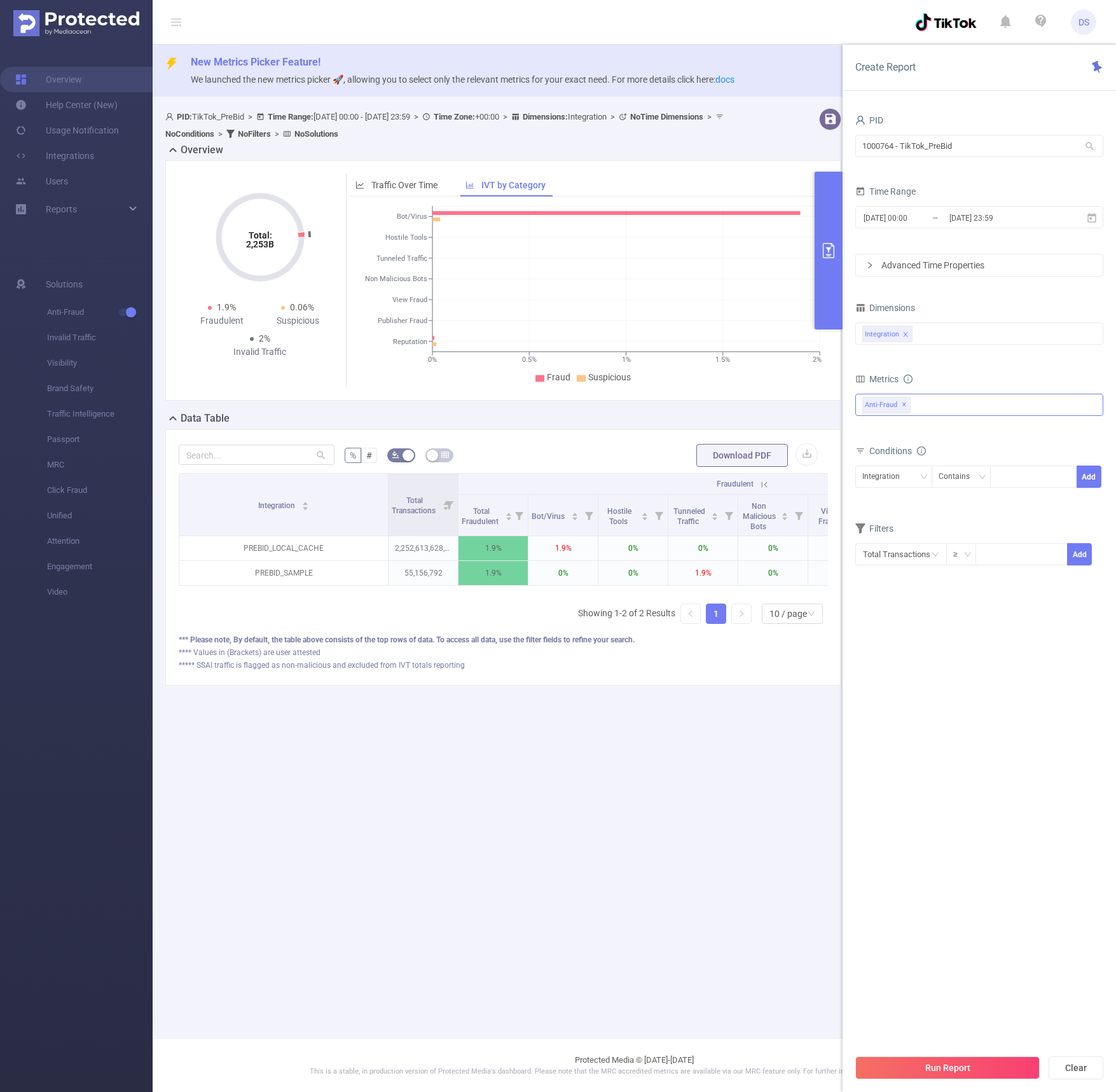
click at [932, 401] on div "Anti-Fraud ✕" at bounding box center [979, 404] width 248 height 22
click at [964, 375] on div "Metrics" at bounding box center [979, 381] width 248 height 21
click at [962, 402] on div "Anti-Fraud ✕ Anti-Fraud" at bounding box center [979, 404] width 248 height 22
click at [862, 411] on icon "icon: caret-down" at bounding box center [863, 410] width 7 height 7
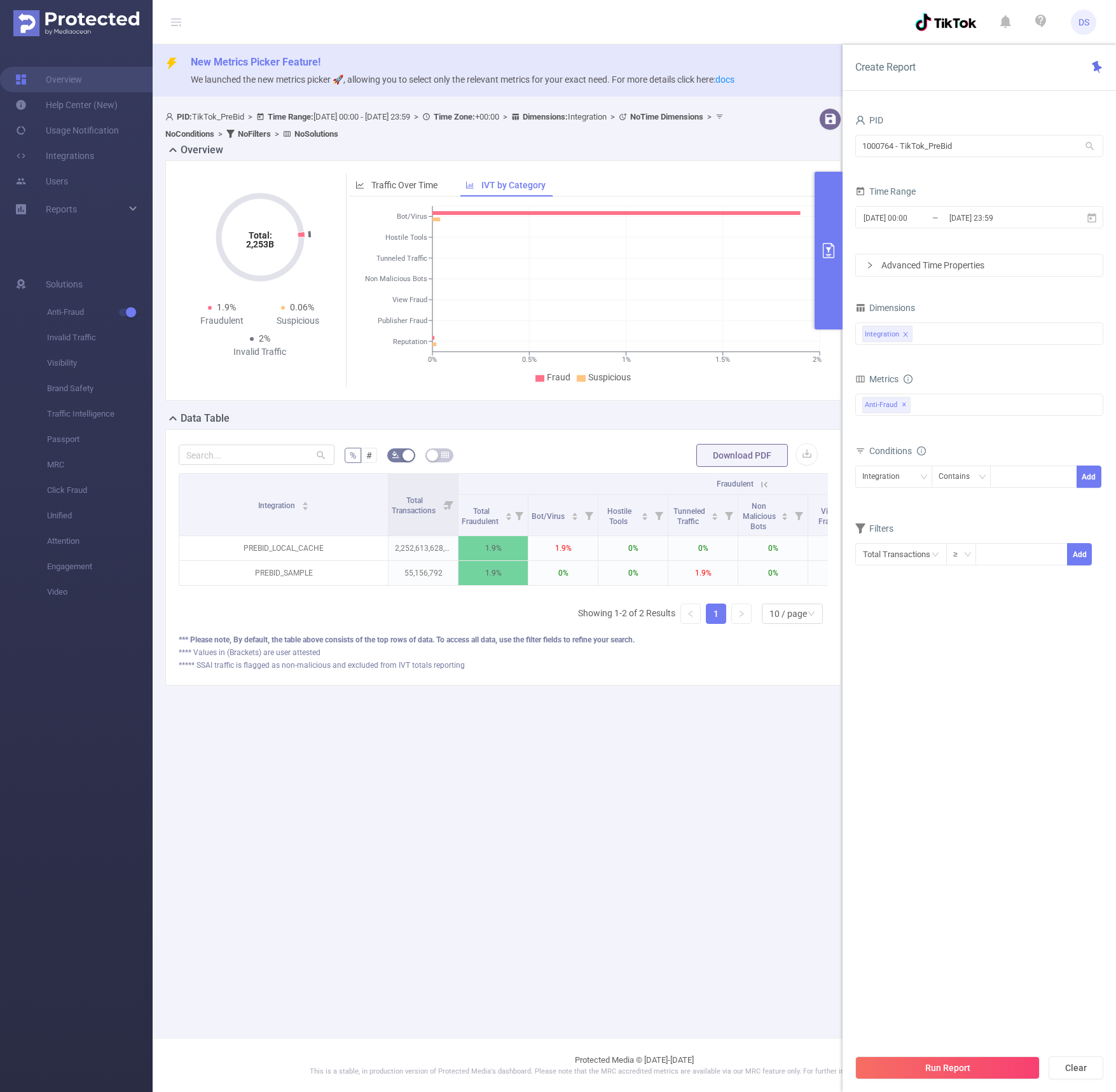
click at [978, 368] on form "Dimensions Integration Metrics Total Fraudulent Bot/Virus Hostile Tools Tunnele…" at bounding box center [979, 440] width 248 height 283
click at [911, 379] on icon "icon: info-circle" at bounding box center [908, 379] width 9 height 9
click at [958, 376] on div "Metrics" at bounding box center [979, 381] width 248 height 21
click at [421, 185] on span "Traffic Over Time" at bounding box center [404, 185] width 66 height 10
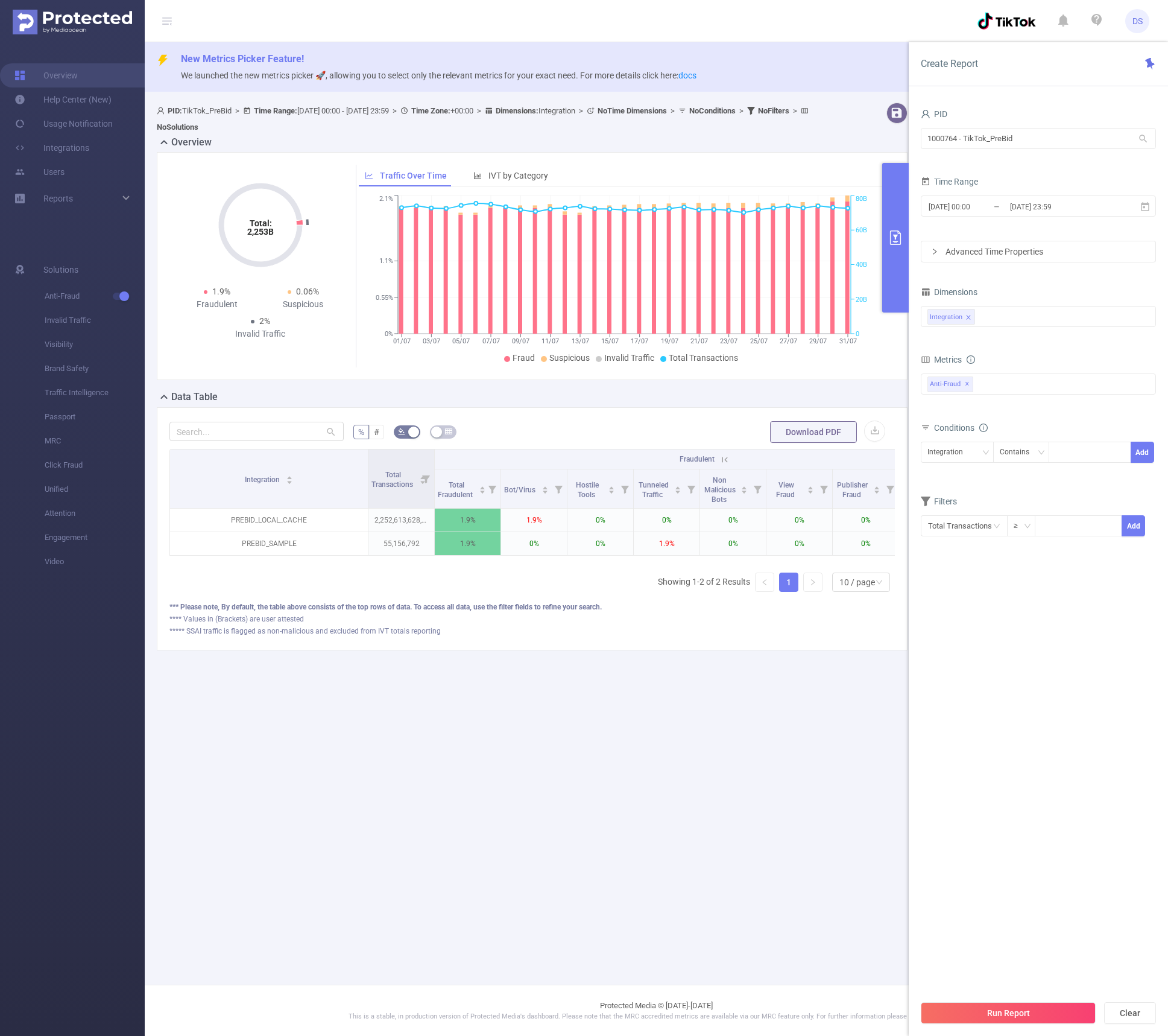
click at [511, 149] on div "Overview" at bounding box center [536, 143] width 761 height 17
click at [538, 177] on span "IVT by Category" at bounding box center [518, 175] width 59 height 10
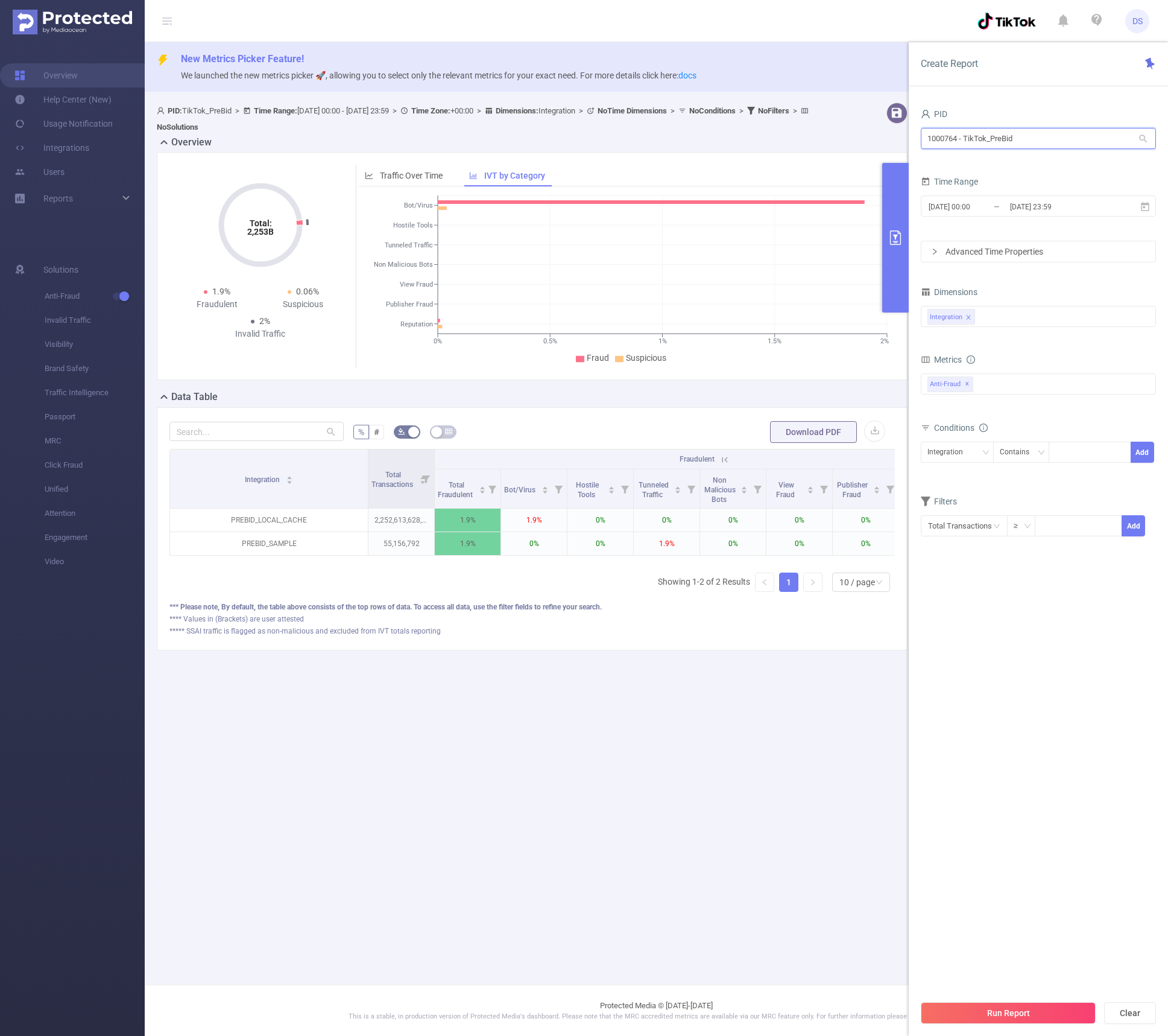
click at [1023, 139] on input "1000764 - TikTok_PreBid" at bounding box center [1038, 138] width 235 height 21
click at [1016, 200] on li "1000736 - TikTok" at bounding box center [1038, 202] width 235 height 20
click at [1014, 1015] on button "Run Report" at bounding box center [1008, 1012] width 175 height 22
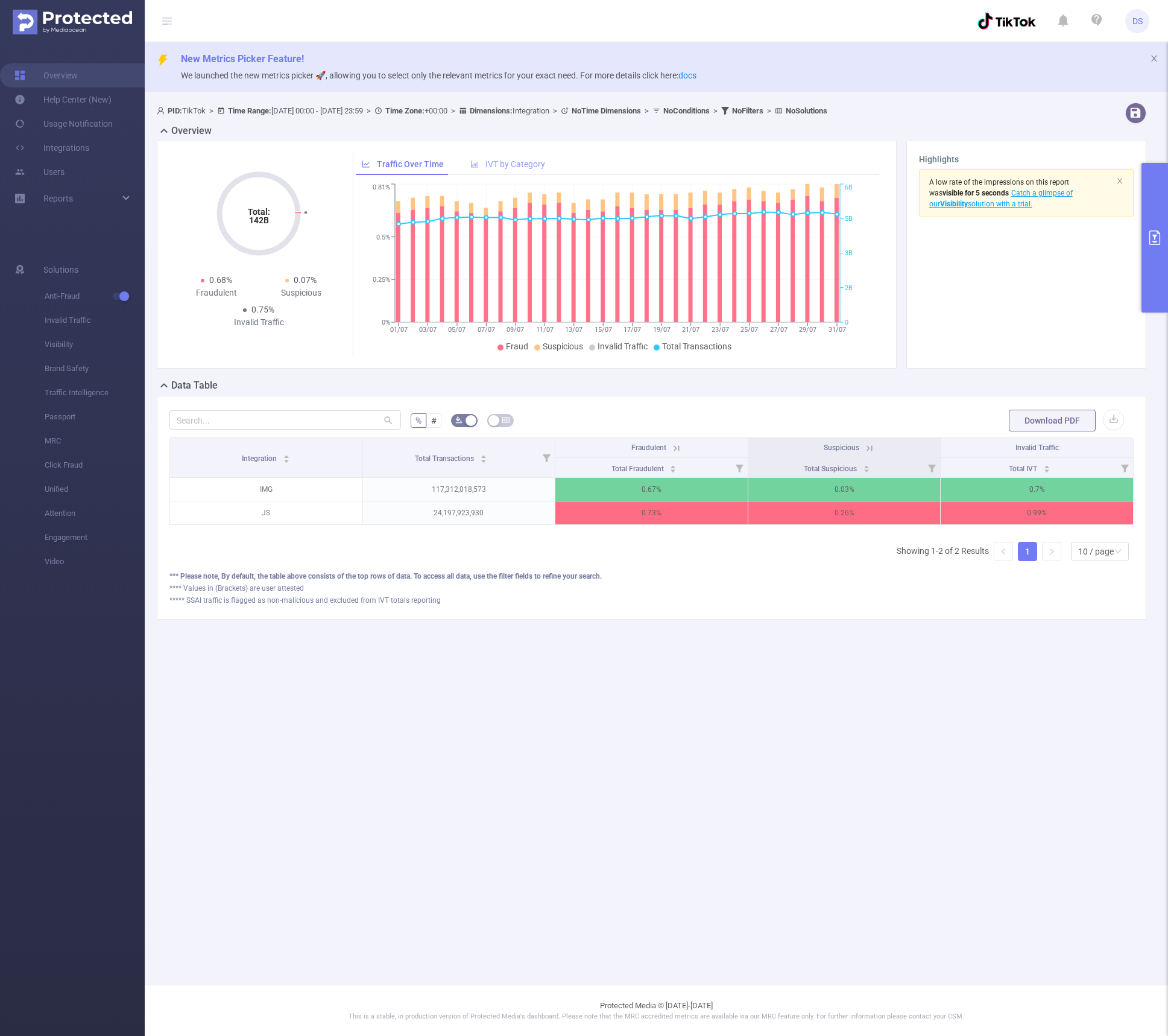
click at [519, 166] on span "IVT by Category" at bounding box center [515, 164] width 59 height 10
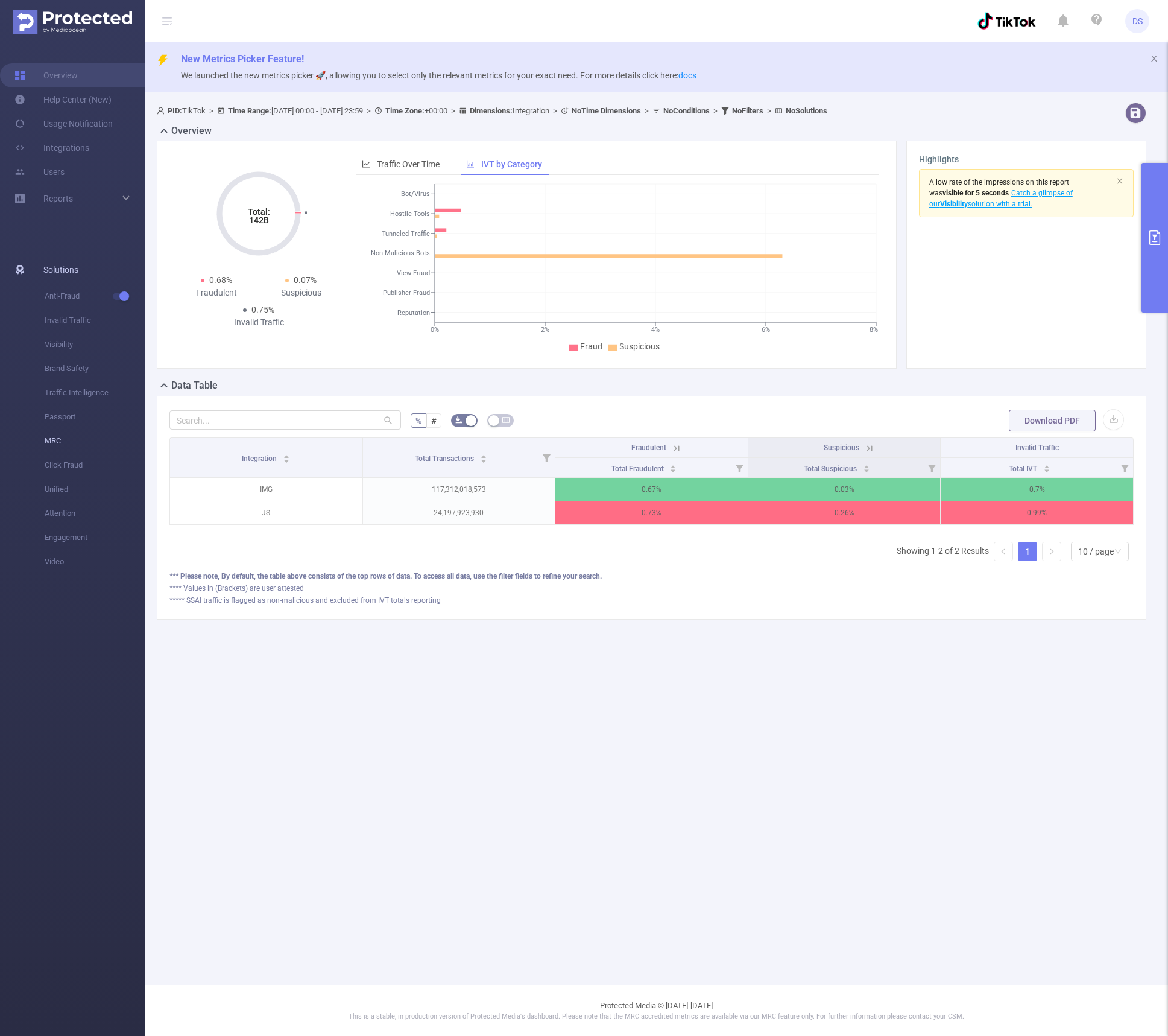
click at [60, 437] on span "MRC" at bounding box center [94, 441] width 100 height 24
click at [55, 440] on span "MRC" at bounding box center [94, 441] width 100 height 24
click at [1023, 232] on icon "primary" at bounding box center [1155, 238] width 15 height 15
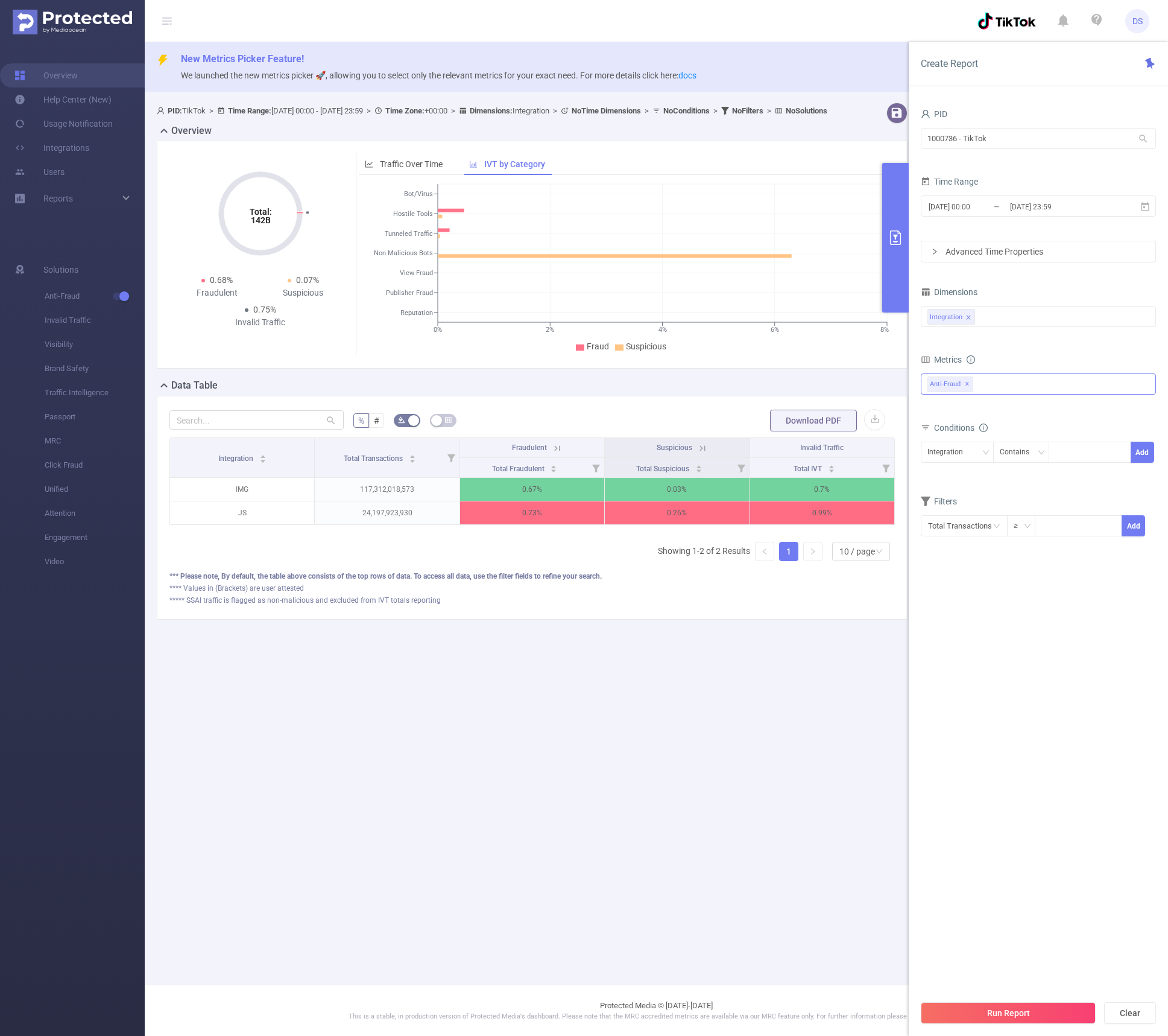
click at [1023, 387] on div "Anti-Fraud ✕ Anti-Fraud" at bounding box center [1038, 384] width 235 height 21
click at [940, 411] on span at bounding box center [941, 410] width 10 height 10
click at [988, 1007] on button "Run Report" at bounding box center [1008, 1012] width 175 height 22
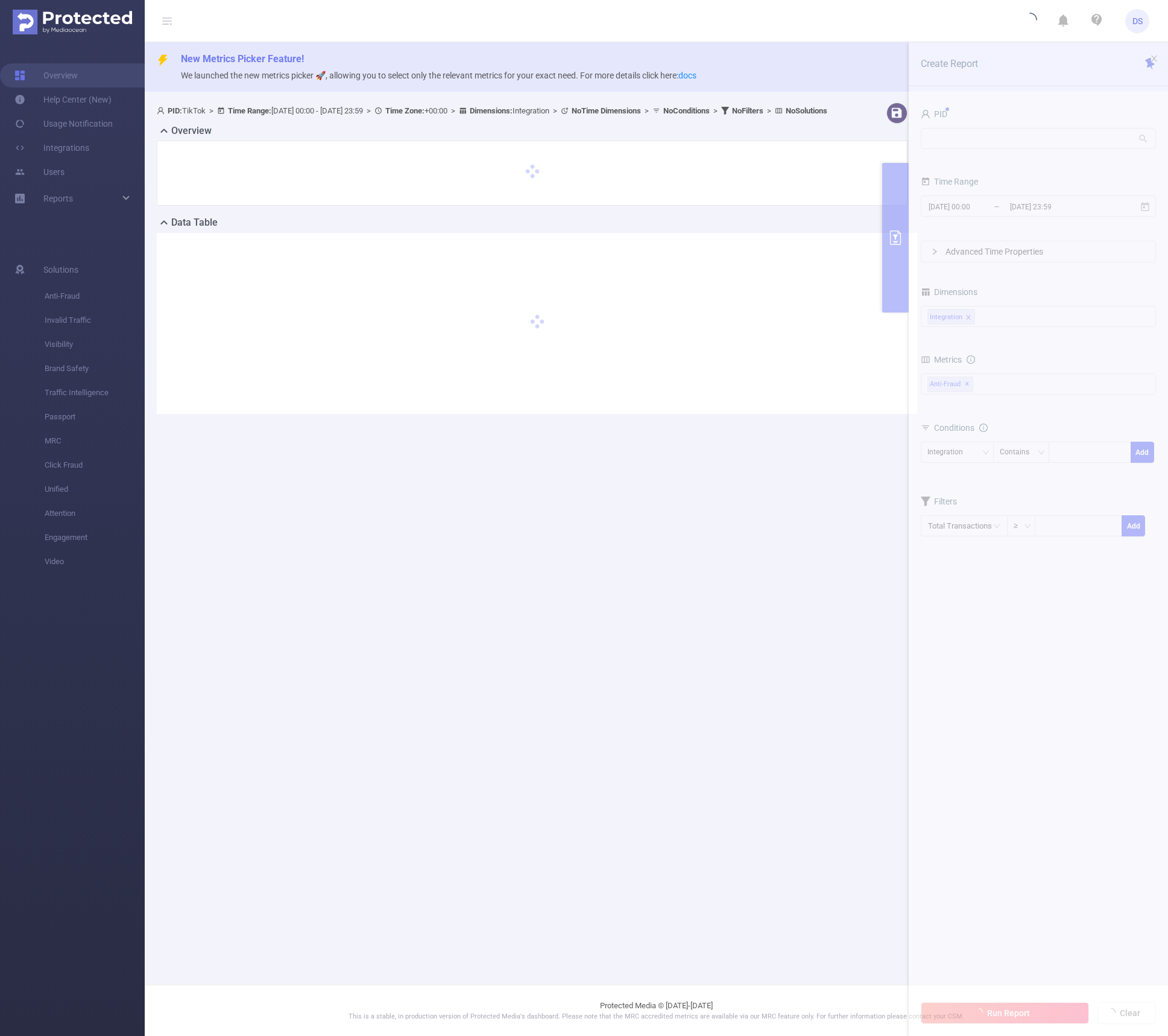
click at [1004, 148] on section "PID: TikTok > Time Range: [DATE] 00:00 - [DATE] 23:59 > Time Zone: +00:00 > Dim…" at bounding box center [656, 268] width 1023 height 340
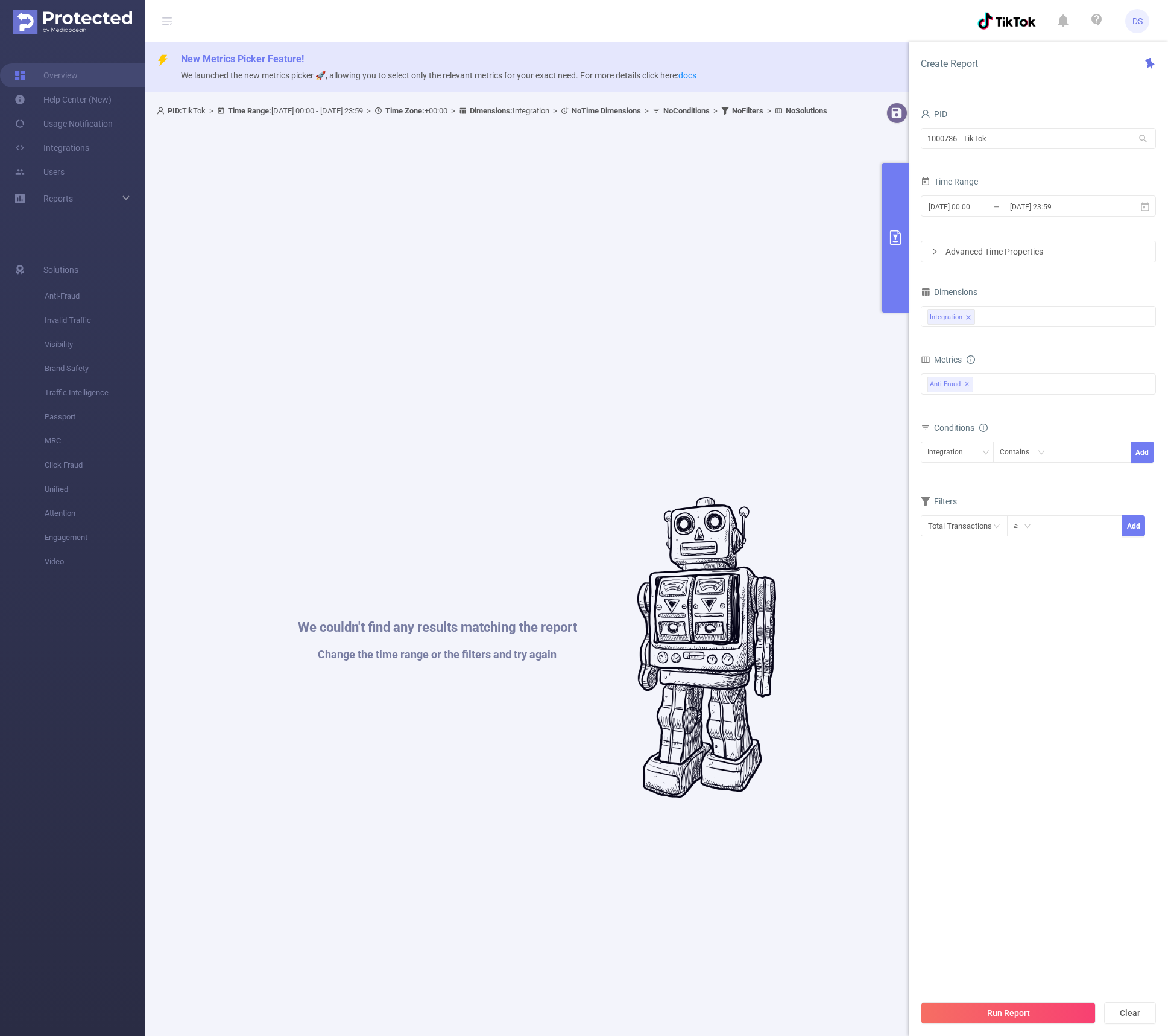
click at [1069, 484] on form "Dimensions Integration Metrics Total Fraudulent Bot/Virus Hostile Tools Tunnele…" at bounding box center [1038, 418] width 235 height 268
click at [996, 388] on div "Anti-Fraud ✕" at bounding box center [1038, 384] width 235 height 21
click at [1010, 356] on div "Metrics" at bounding box center [1038, 361] width 235 height 20
click at [995, 316] on div "Integration" at bounding box center [1039, 316] width 222 height 20
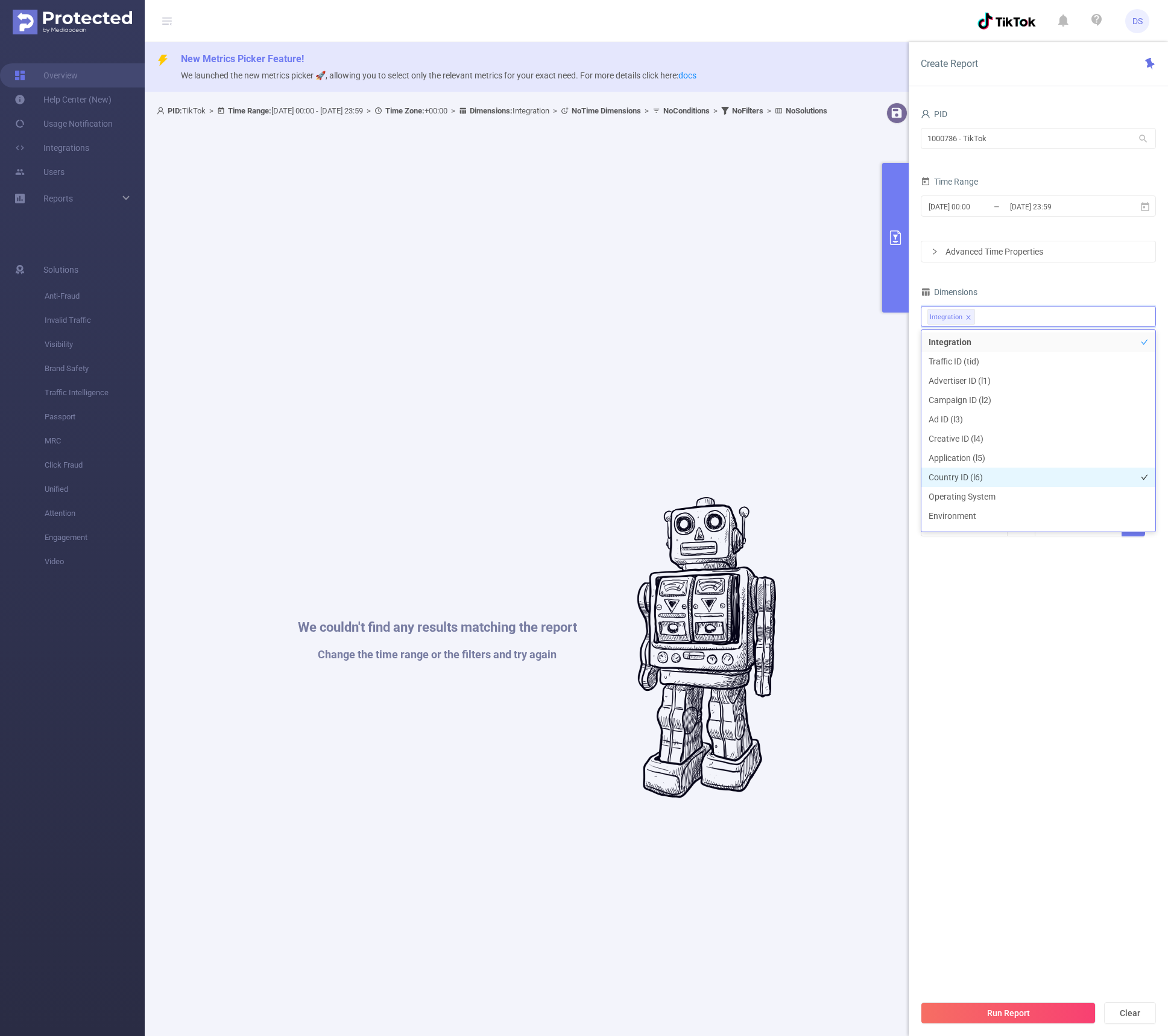
click at [987, 477] on li "Country ID (l6)" at bounding box center [1038, 477] width 234 height 20
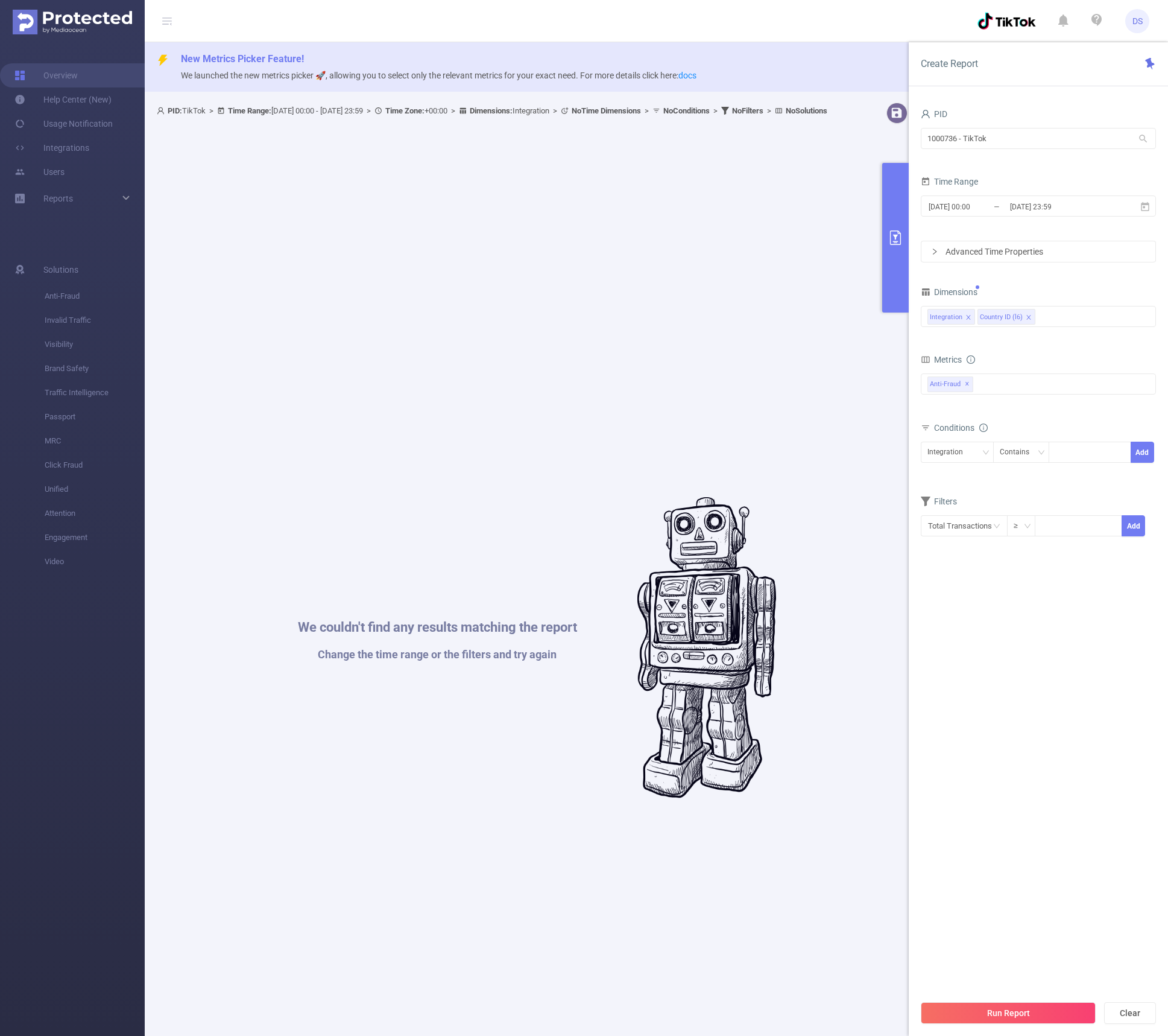
click at [1062, 286] on div "Dimensions" at bounding box center [1038, 293] width 235 height 20
click at [968, 316] on icon "icon: close" at bounding box center [968, 317] width 6 height 6
click at [1020, 1014] on button "Run Report" at bounding box center [1008, 1012] width 175 height 22
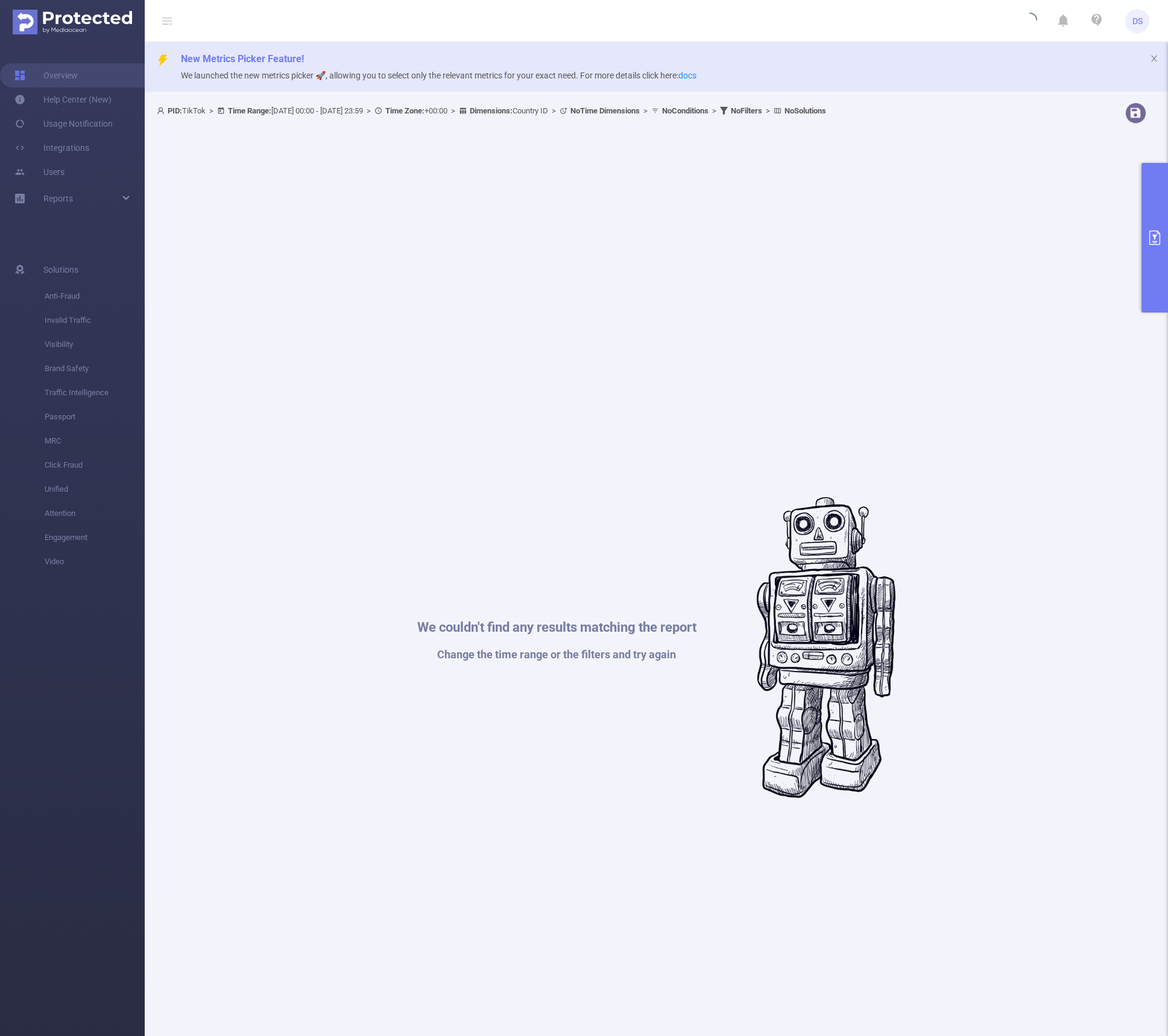
click at [1152, 240] on icon "primary" at bounding box center [1155, 238] width 15 height 15
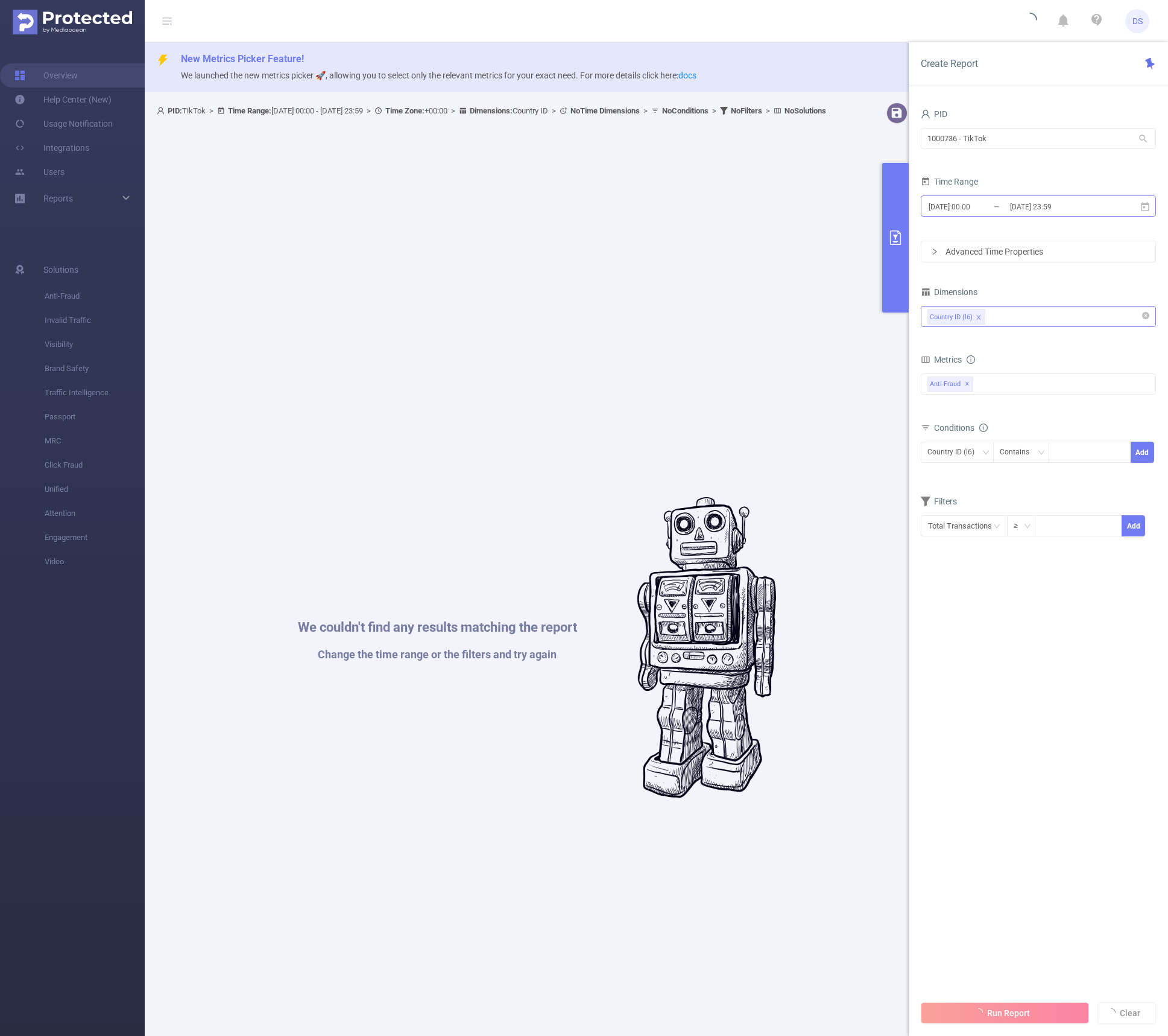
click at [1084, 204] on input "[DATE] 23:59" at bounding box center [1058, 206] width 98 height 16
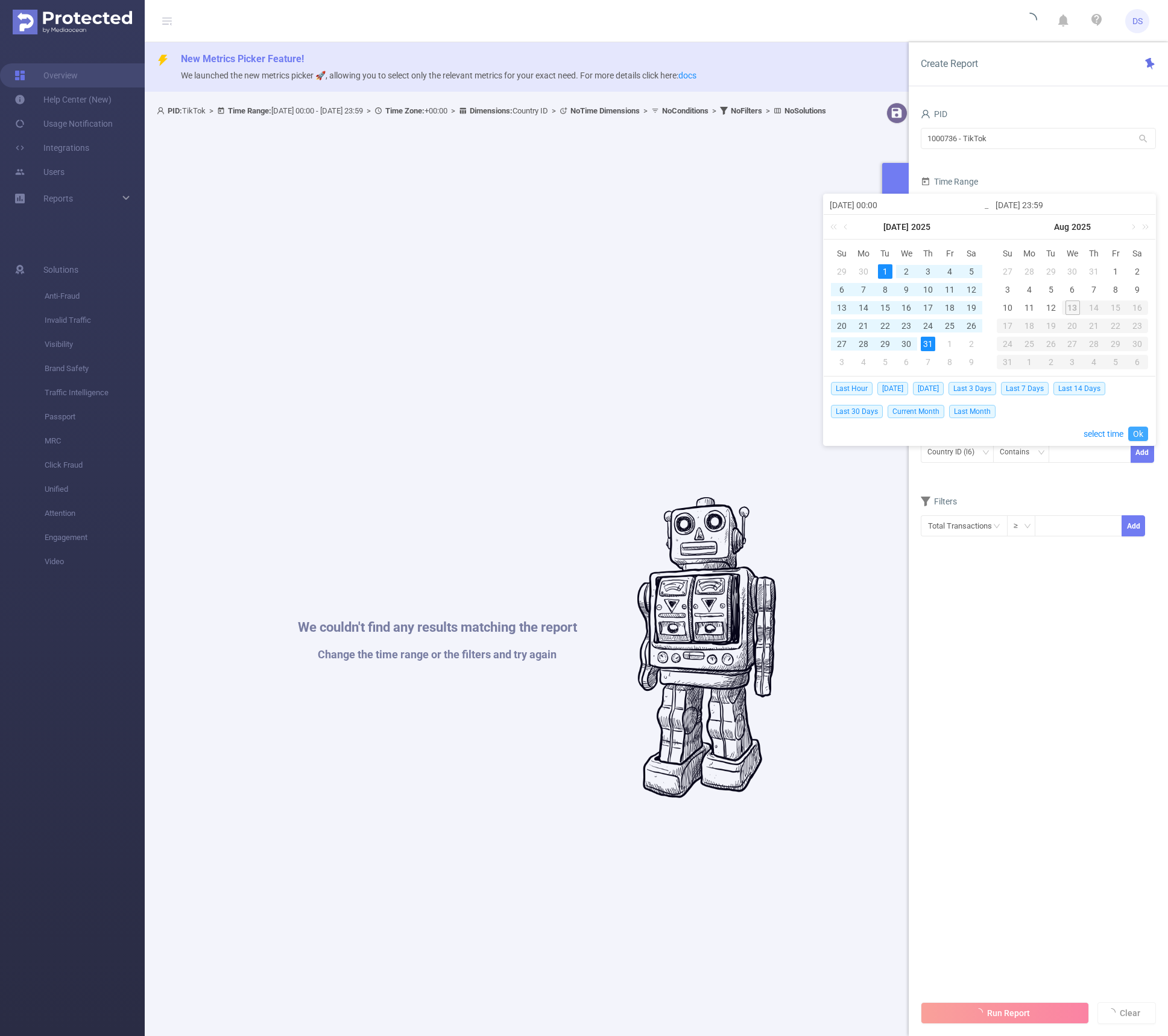
click at [1137, 428] on link "Ok" at bounding box center [1139, 433] width 20 height 15
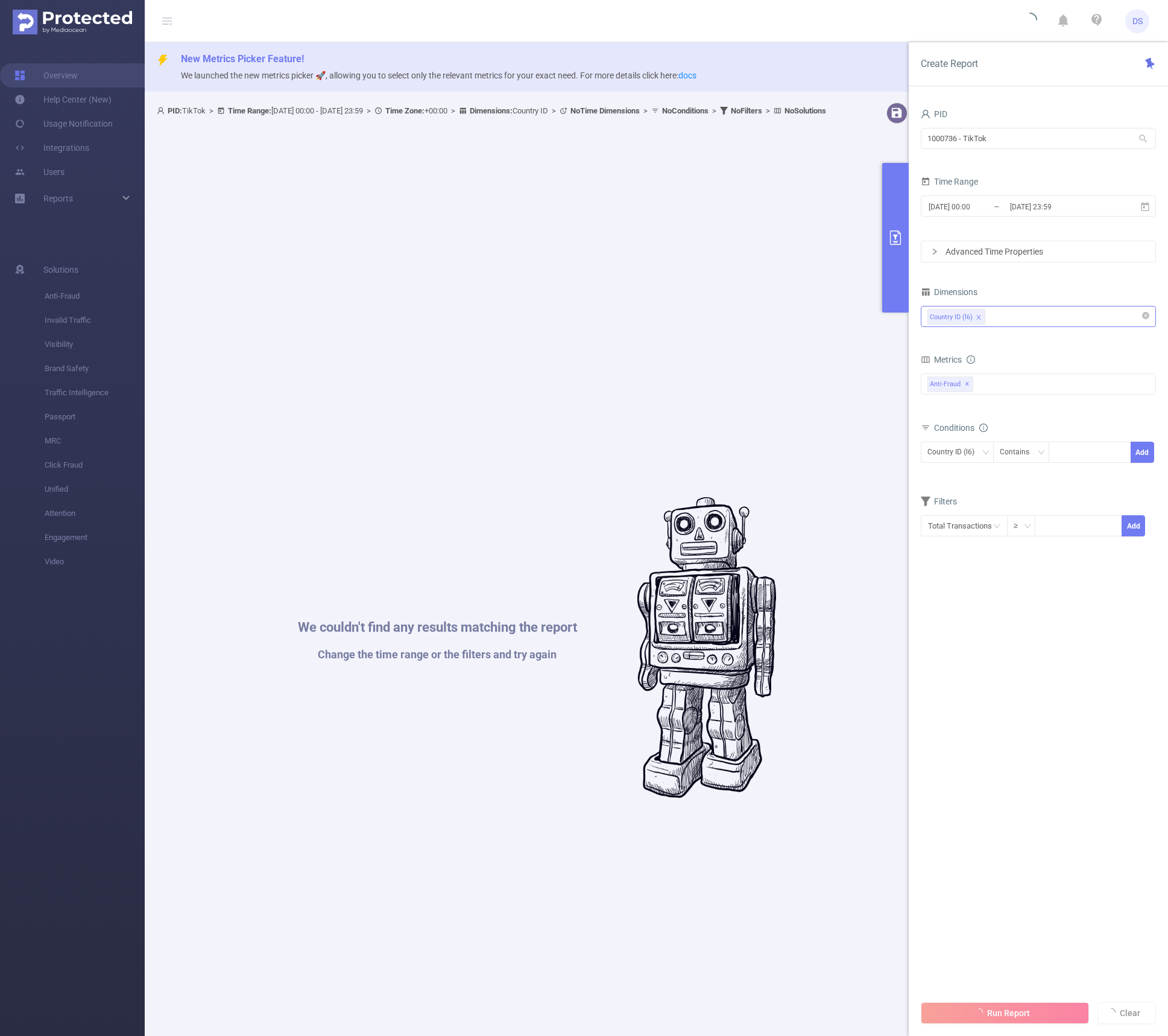
click at [1039, 403] on div "Total Fraudulent Bot/Virus Hostile Tools Tunneled Traffic Non Malicious Bots Vi…" at bounding box center [1038, 391] width 235 height 36
click at [1006, 363] on div "Metrics" at bounding box center [1038, 361] width 235 height 20
click at [824, 73] on p "We launched the new metrics picker 🚀, allowing you to select only the relevant …" at bounding box center [670, 75] width 978 height 13
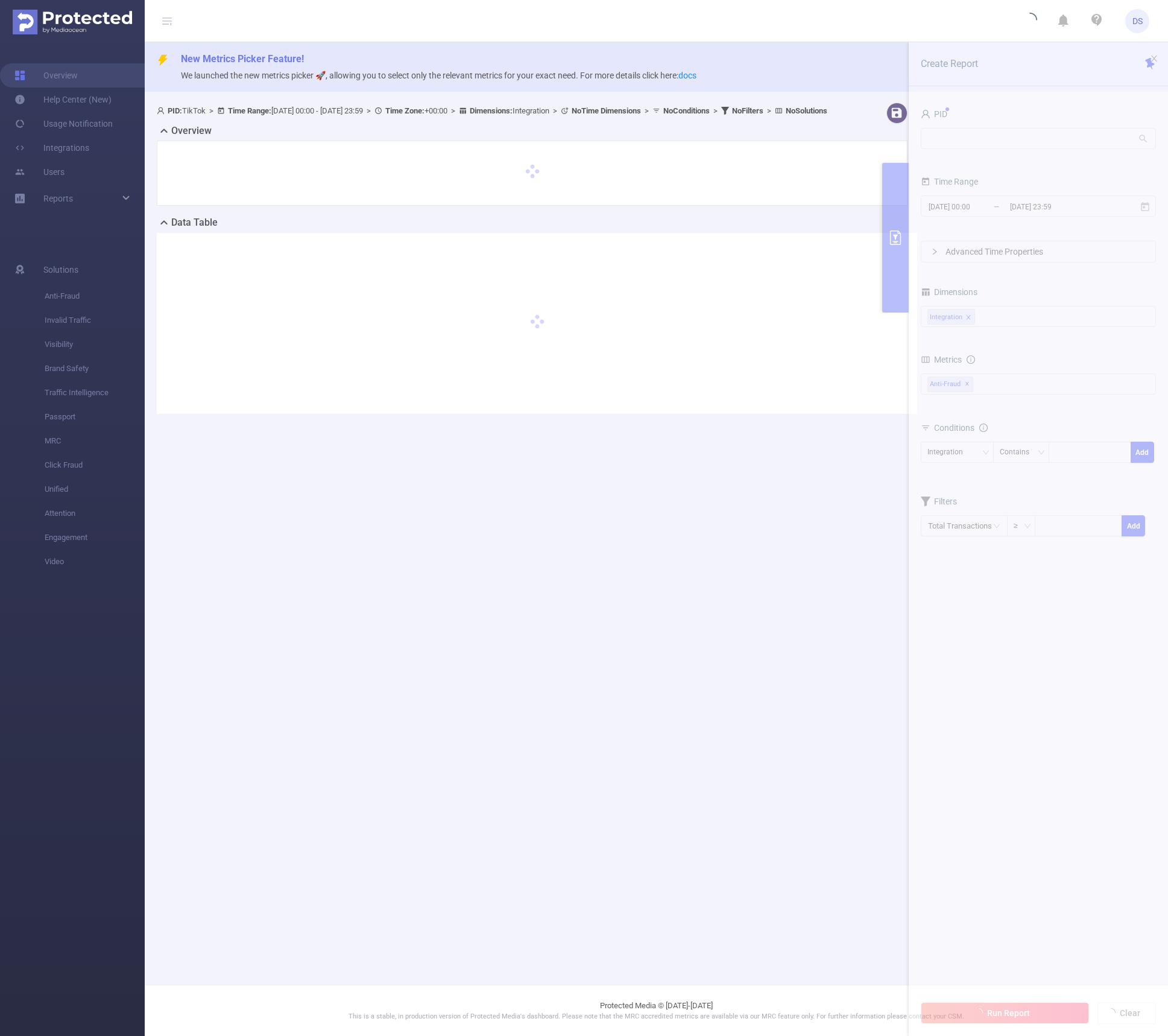
click at [676, 119] on div "PID: TikTok > Time Range: [DATE] 00:00 - [DATE] 23:59 > Time Zone: +00:00 > Dim…" at bounding box center [500, 110] width 687 height 16
